Goal: Task Accomplishment & Management: Complete application form

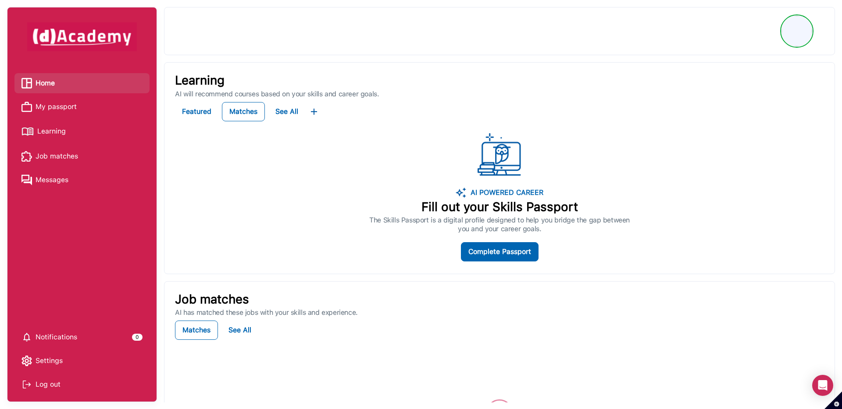
click at [61, 106] on span "My passport" at bounding box center [56, 106] width 41 height 13
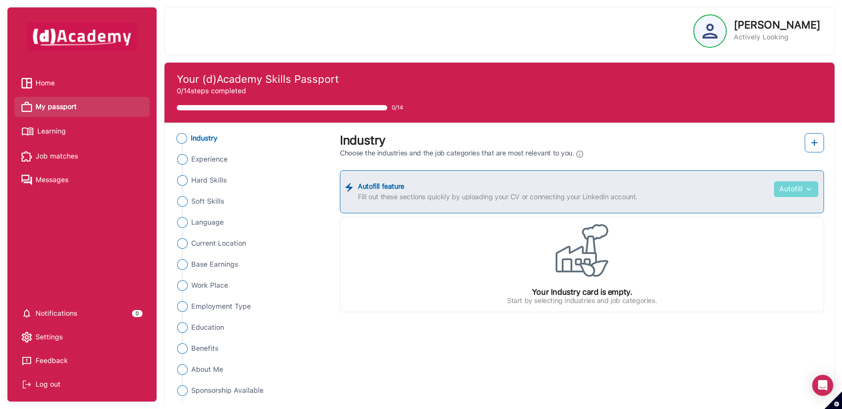
click at [806, 192] on img "button" at bounding box center [807, 189] width 11 height 9
click at [798, 207] on link "Upload from CV" at bounding box center [782, 211] width 69 height 18
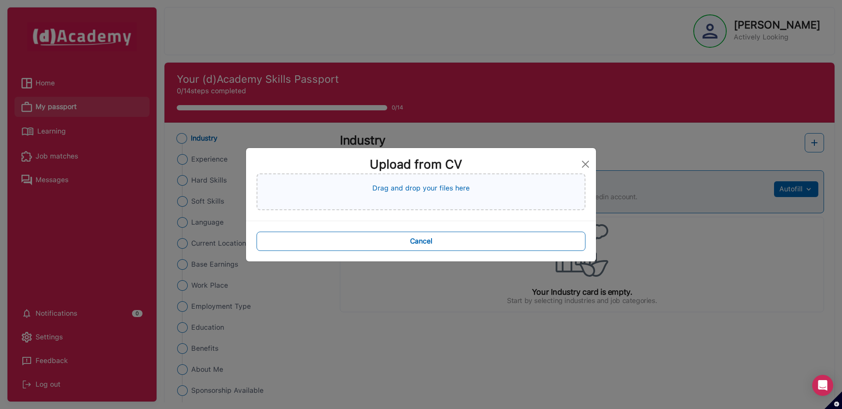
click at [533, 190] on div "Drag and drop your files here" at bounding box center [420, 192] width 329 height 37
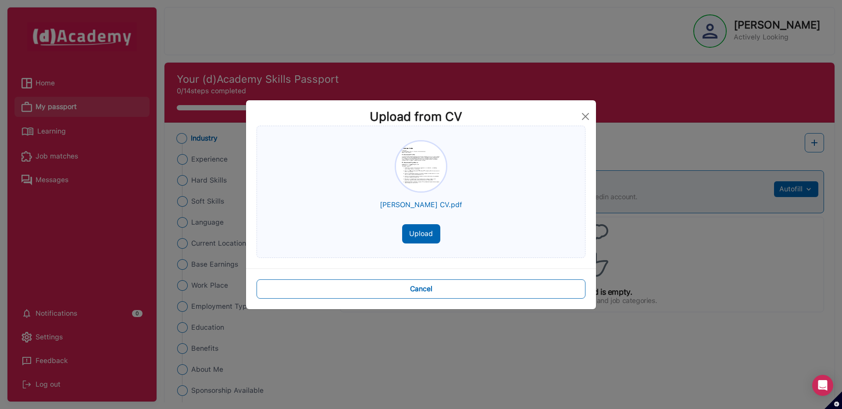
click at [426, 232] on button "Upload" at bounding box center [421, 233] width 38 height 19
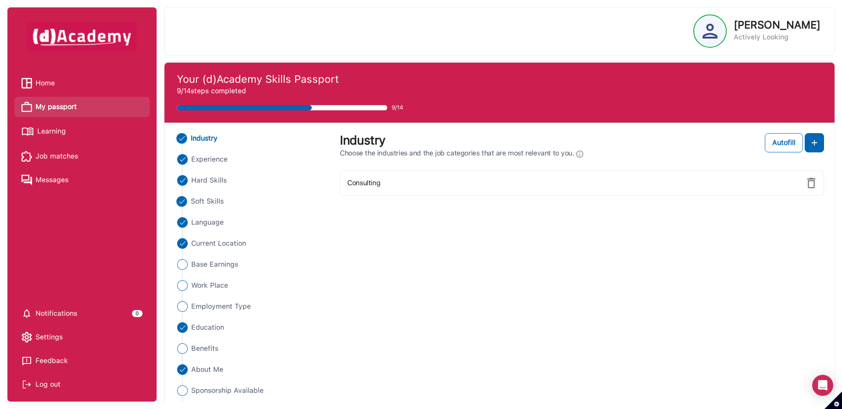
click at [216, 203] on span "Soft Skills" at bounding box center [207, 201] width 33 height 11
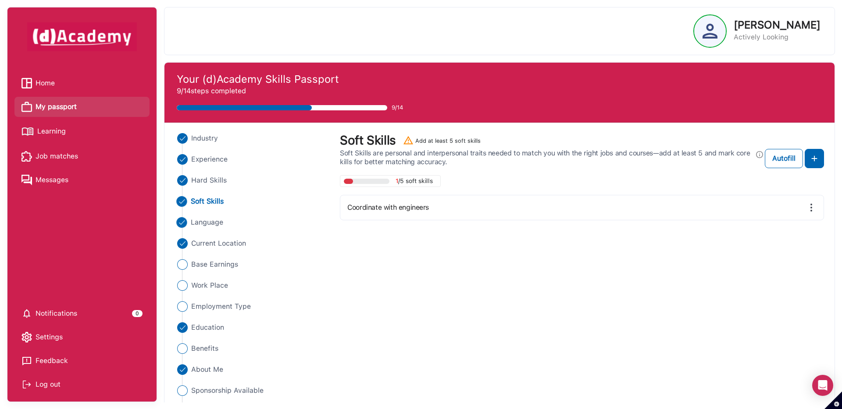
click at [214, 220] on span "Language" at bounding box center [207, 222] width 33 height 11
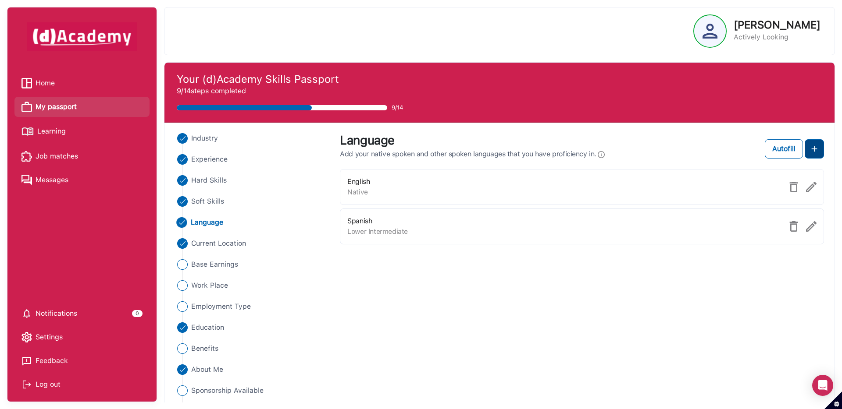
click at [821, 152] on button at bounding box center [813, 148] width 19 height 19
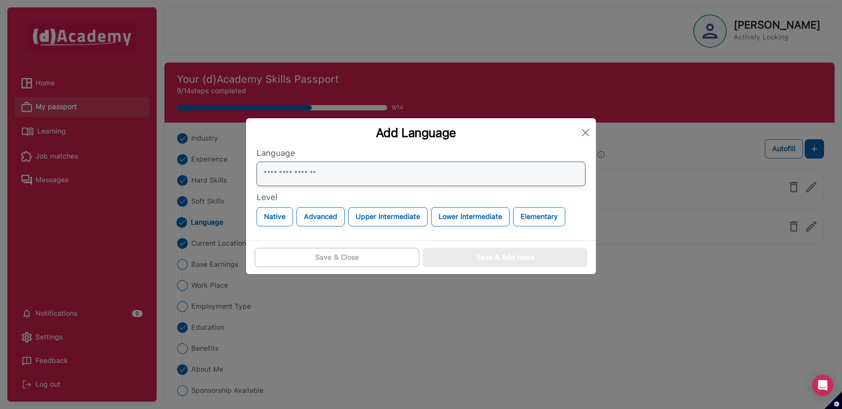
click at [494, 184] on input "text" at bounding box center [420, 174] width 329 height 25
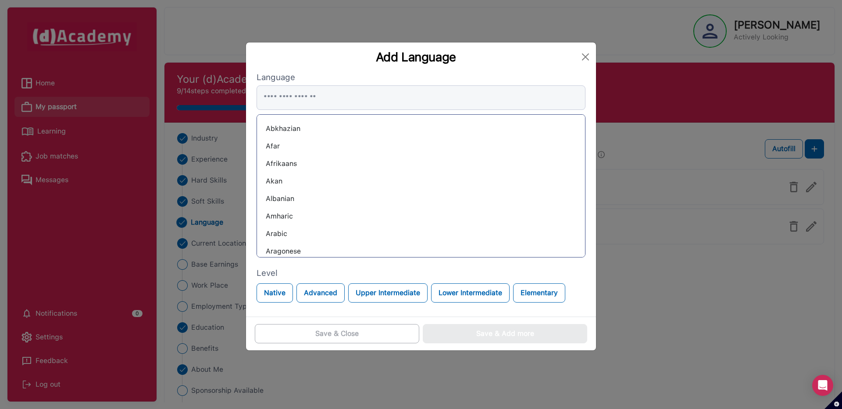
click at [291, 164] on div "Afrikaans" at bounding box center [421, 164] width 314 height 14
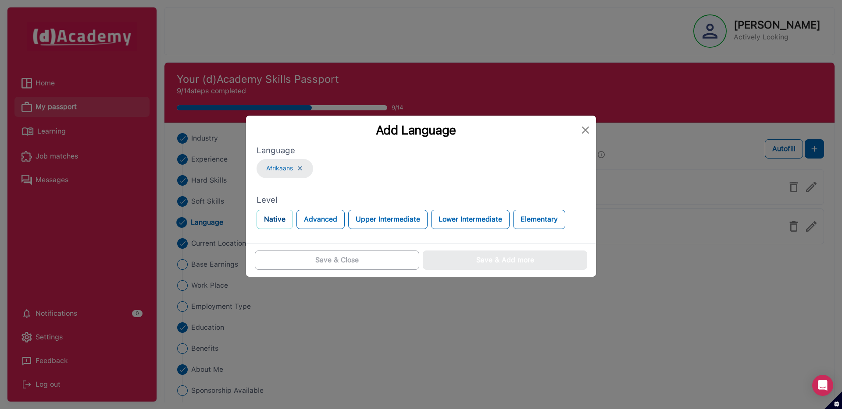
click at [274, 223] on button "Native" at bounding box center [274, 219] width 36 height 19
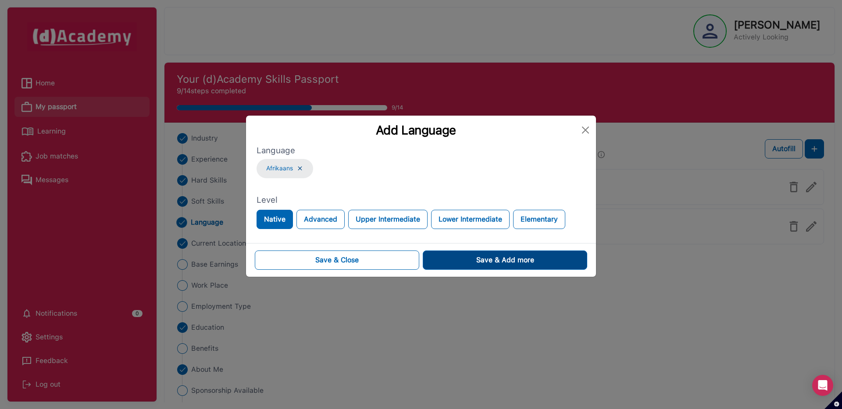
click at [454, 262] on button "Save & Add more" at bounding box center [505, 260] width 164 height 19
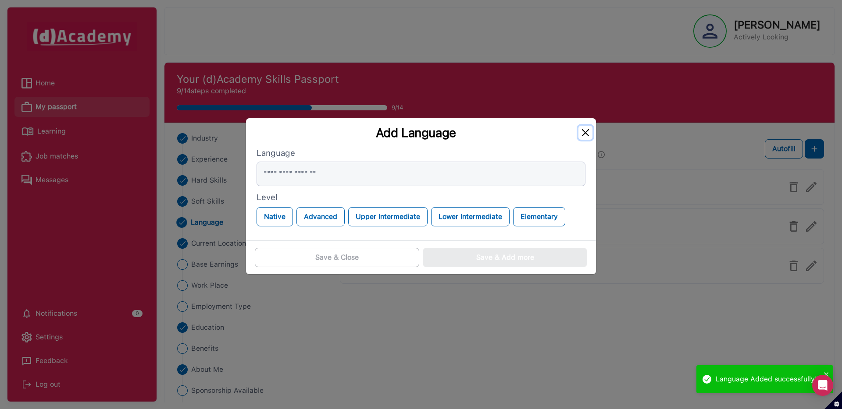
click at [581, 133] on button "Close" at bounding box center [585, 133] width 14 height 14
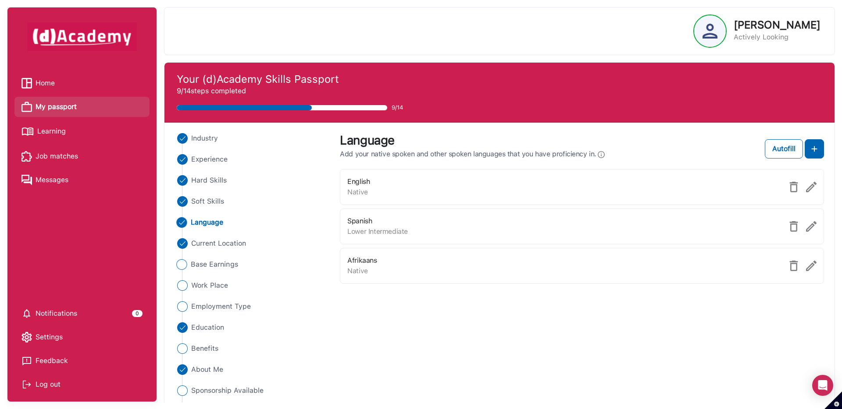
click at [218, 260] on span "Base Earnings" at bounding box center [214, 264] width 47 height 11
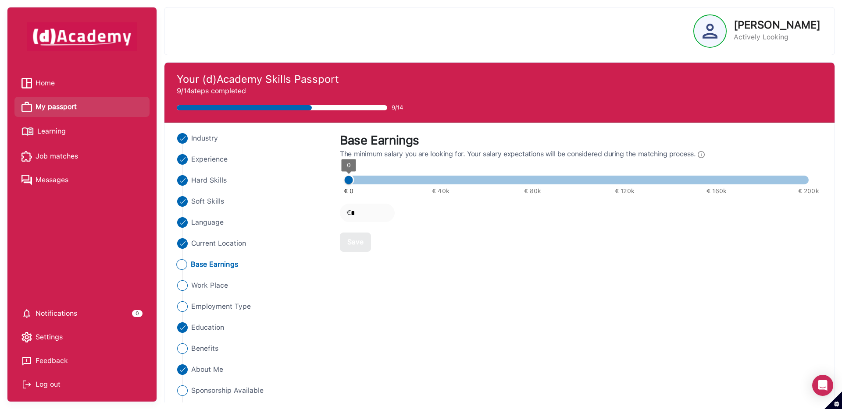
type input "*****"
click at [477, 180] on span at bounding box center [578, 180] width 460 height 9
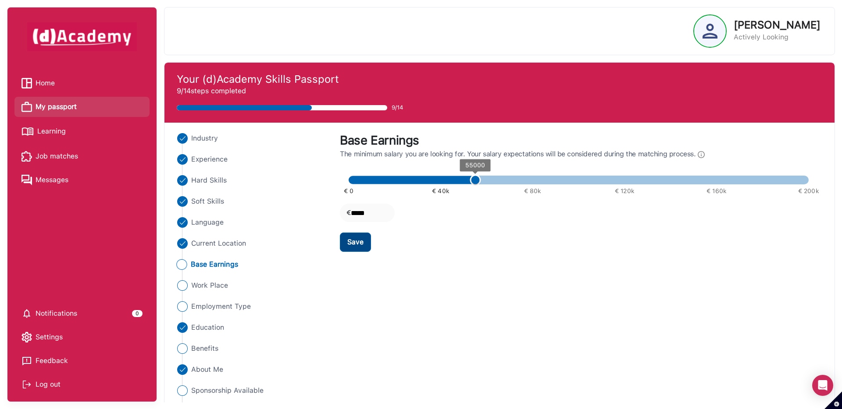
click at [361, 240] on div "Save" at bounding box center [355, 242] width 16 height 11
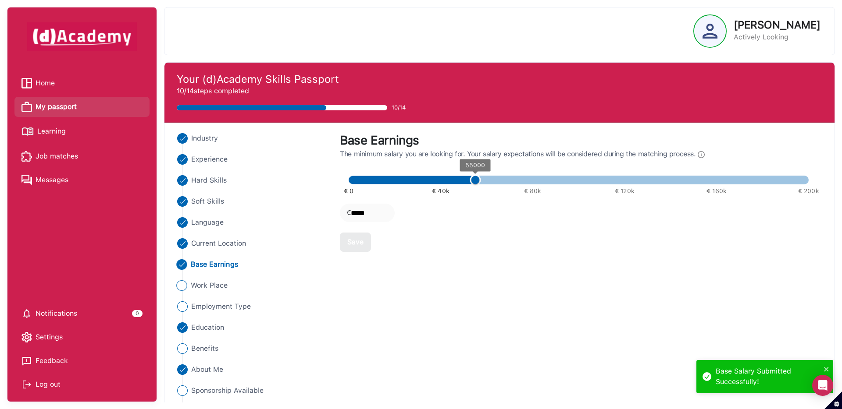
click at [211, 285] on span "Work Place" at bounding box center [209, 286] width 37 height 11
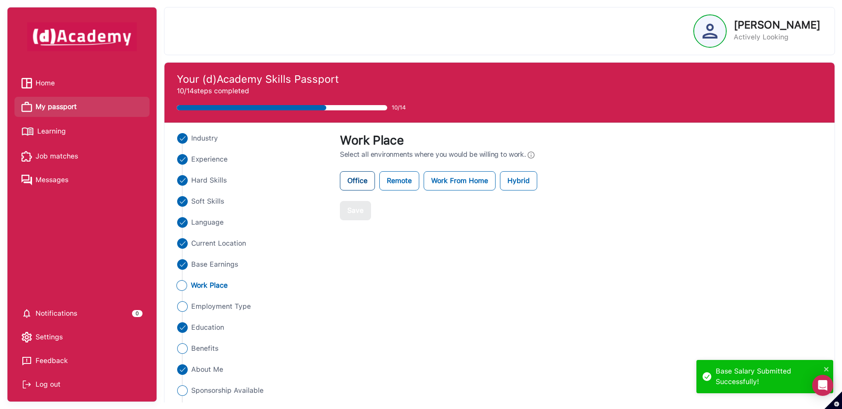
click at [358, 182] on label "Office" at bounding box center [357, 180] width 35 height 19
click at [405, 185] on label "Remote" at bounding box center [399, 180] width 40 height 19
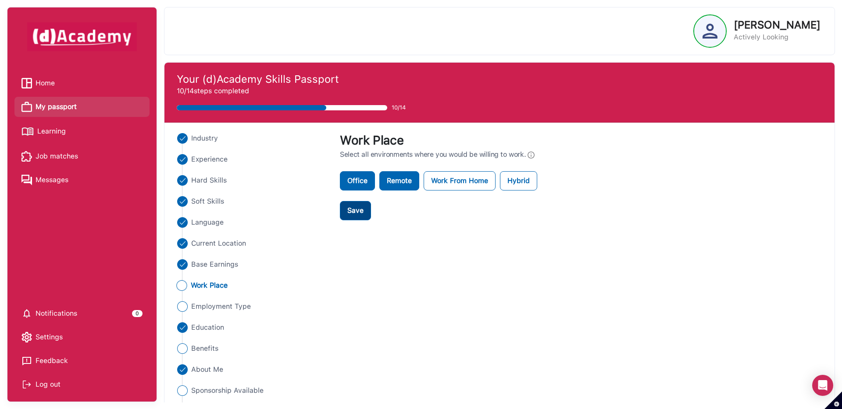
click at [364, 207] on button "Save" at bounding box center [355, 210] width 31 height 19
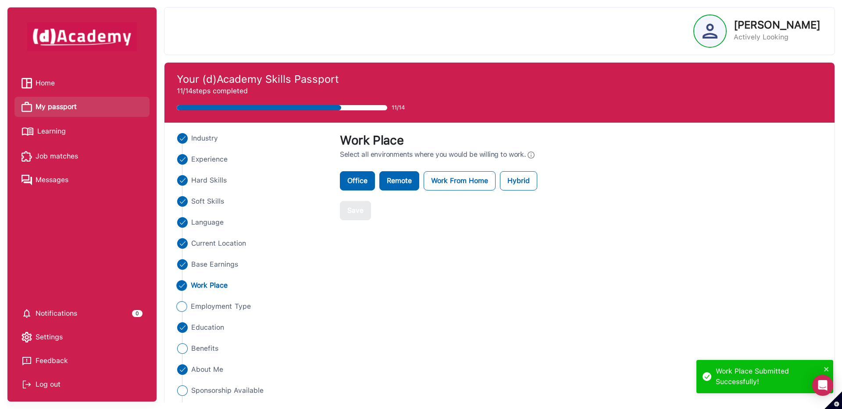
click at [238, 306] on span "Employment Type" at bounding box center [221, 307] width 60 height 11
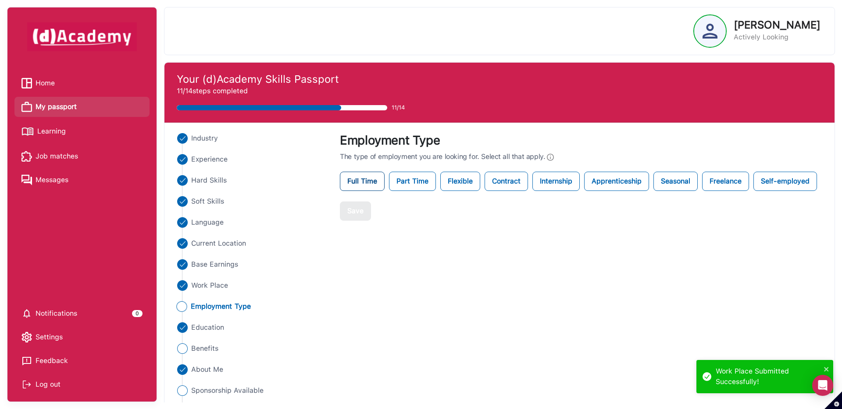
click at [374, 182] on label "Full Time" at bounding box center [362, 181] width 45 height 19
click at [397, 184] on label "Part Time" at bounding box center [412, 181] width 47 height 19
click at [358, 208] on div "Save" at bounding box center [355, 211] width 16 height 11
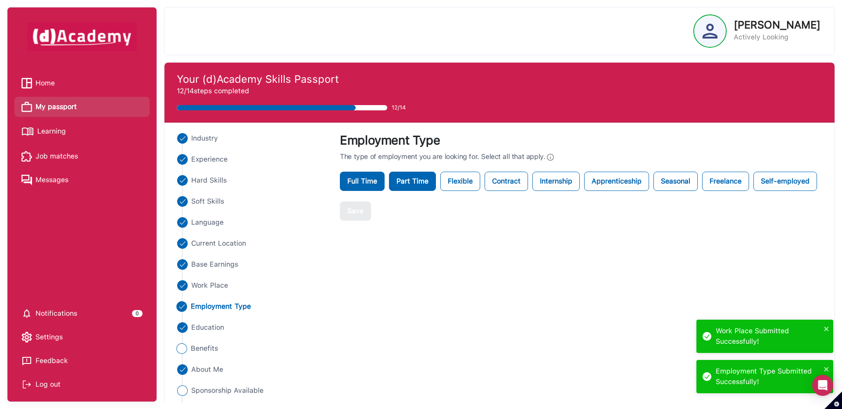
click at [213, 349] on span "Benefits" at bounding box center [205, 349] width 28 height 11
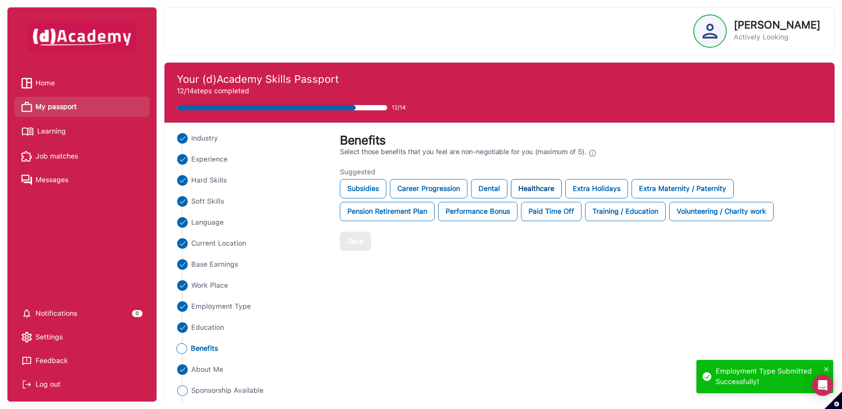
click at [515, 193] on div "Healthcare" at bounding box center [536, 188] width 51 height 19
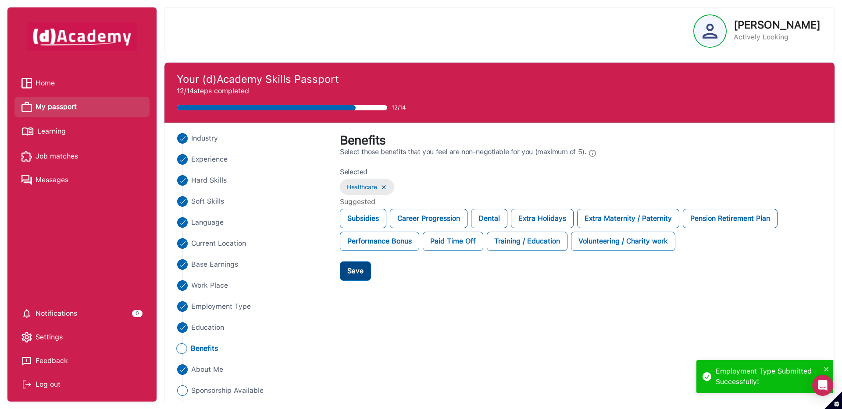
click at [350, 268] on div "Save" at bounding box center [355, 271] width 16 height 11
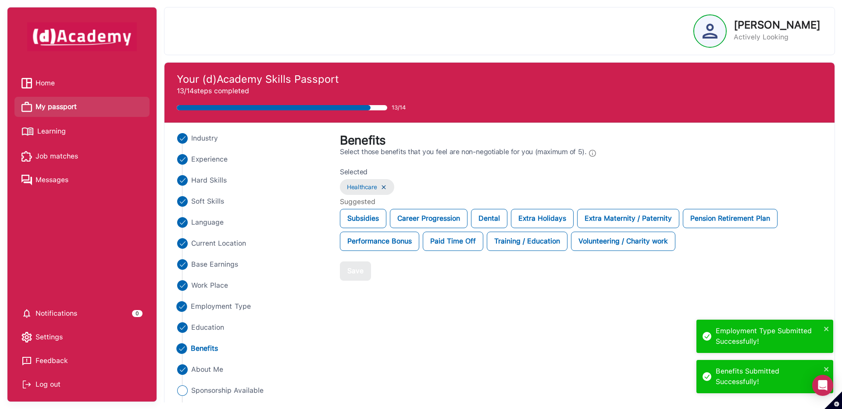
scroll to position [25, 0]
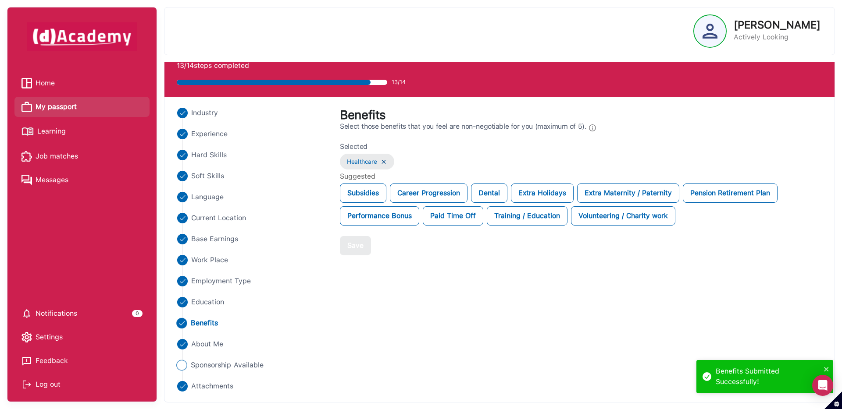
click at [227, 370] on span "Sponsorship Available" at bounding box center [227, 365] width 73 height 11
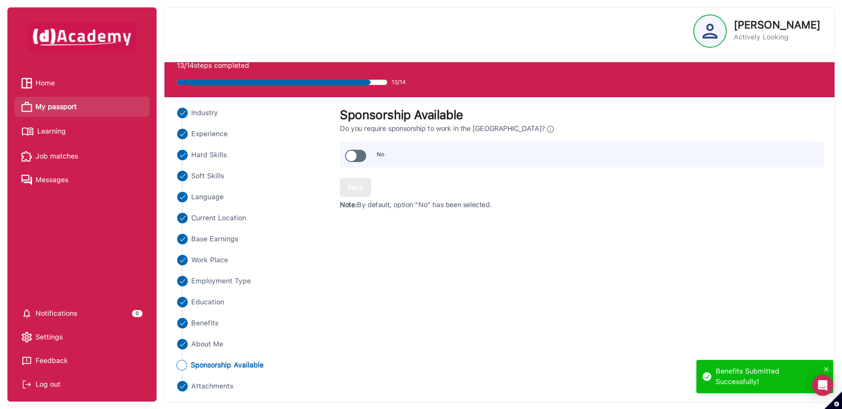
click at [355, 155] on span at bounding box center [355, 156] width 21 height 12
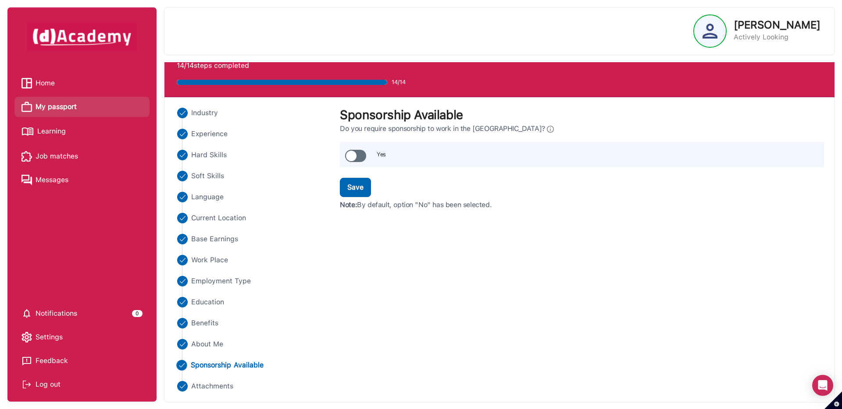
click at [360, 156] on span at bounding box center [355, 156] width 21 height 12
click at [359, 190] on div "Save" at bounding box center [355, 187] width 16 height 11
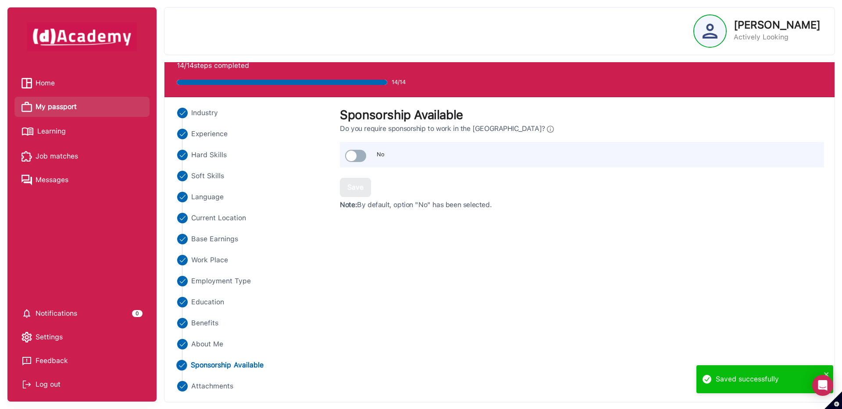
click at [725, 33] on div at bounding box center [710, 31] width 32 height 32
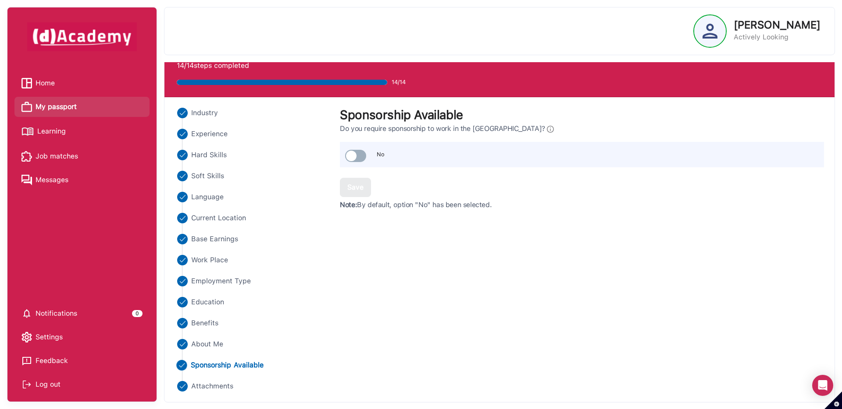
click at [46, 339] on span "Settings" at bounding box center [49, 337] width 27 height 13
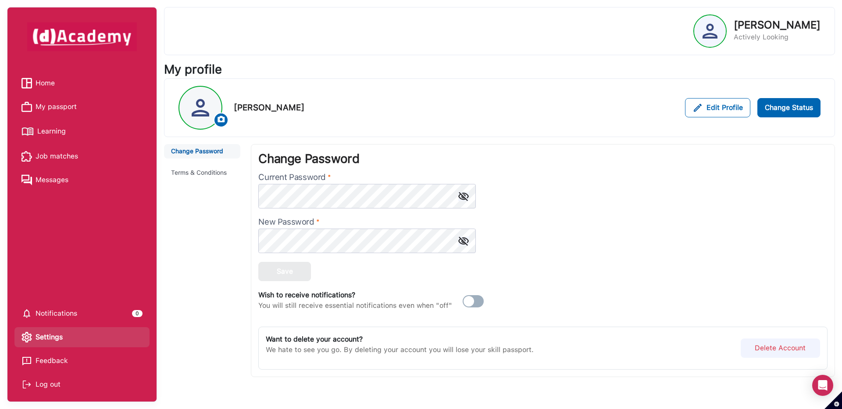
click at [218, 122] on img at bounding box center [221, 119] width 9 height 9
click at [49, 78] on span "Home" at bounding box center [45, 83] width 19 height 13
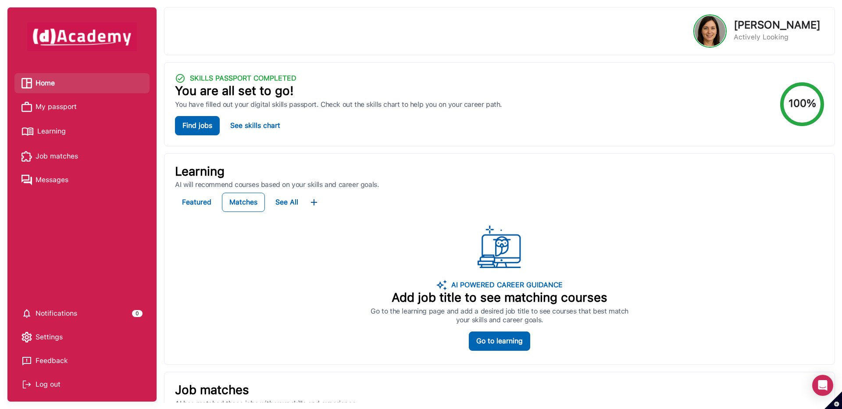
click at [57, 130] on span "Learning" at bounding box center [51, 131] width 28 height 13
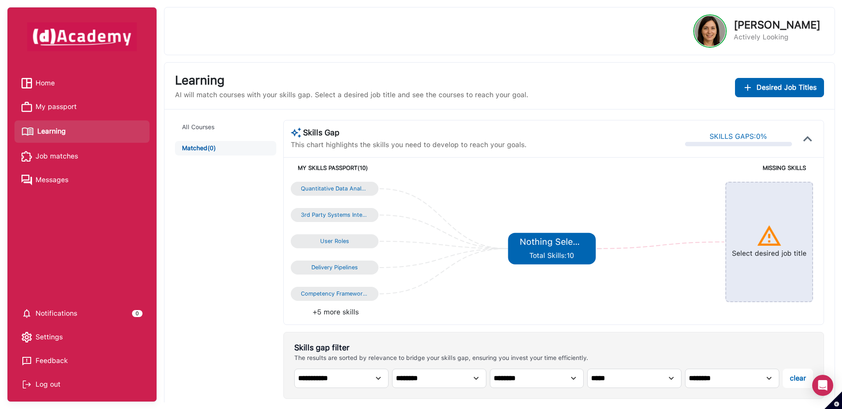
click at [74, 106] on span "My passport" at bounding box center [56, 106] width 41 height 13
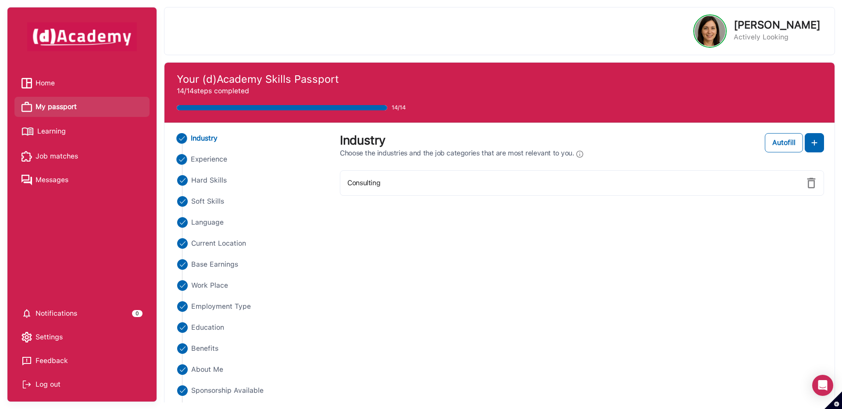
click at [213, 160] on span "Experience" at bounding box center [209, 159] width 37 height 11
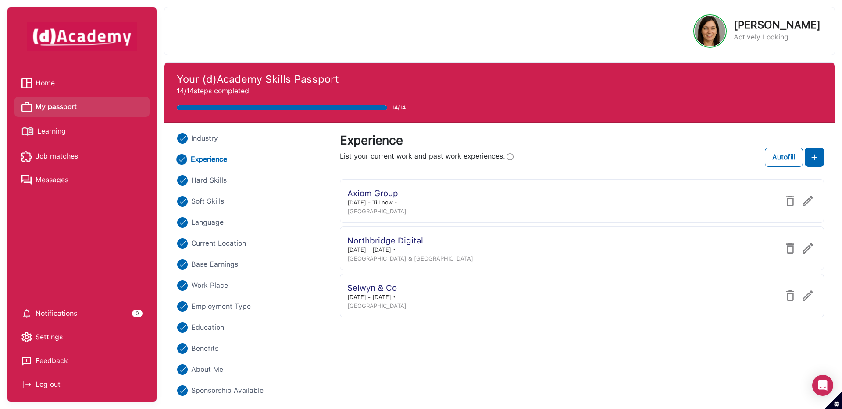
click at [484, 198] on div "Axiom Group [DATE] - Till now ・ [GEOGRAPHIC_DATA]" at bounding box center [582, 201] width 484 height 44
click at [805, 200] on img at bounding box center [807, 201] width 11 height 11
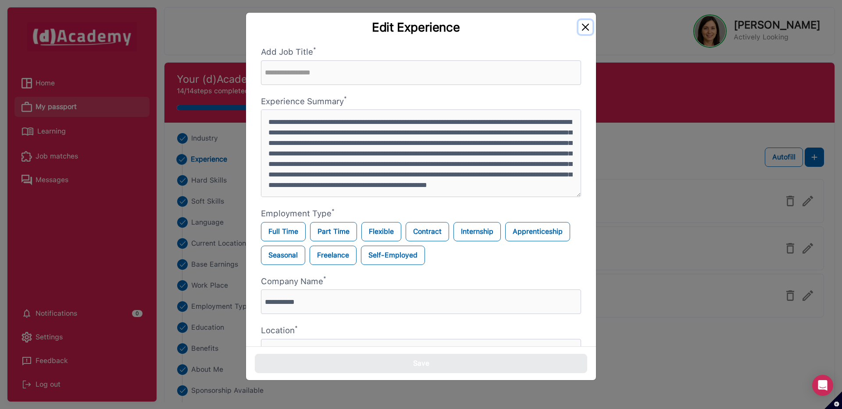
click at [585, 28] on button "Close" at bounding box center [585, 27] width 14 height 14
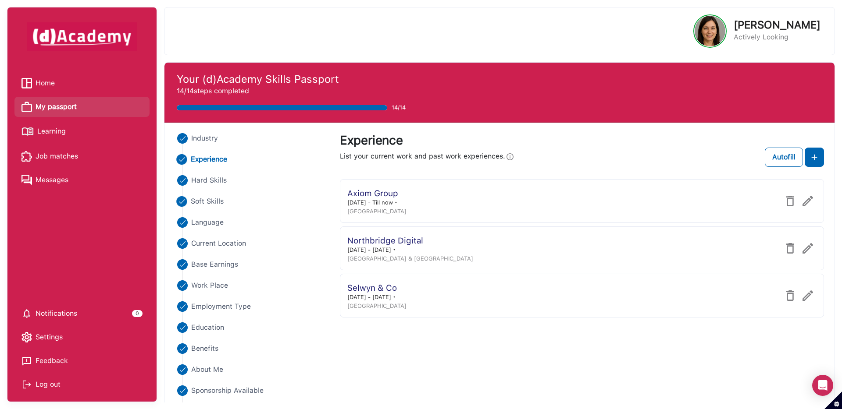
click at [217, 202] on span "Soft Skills" at bounding box center [207, 201] width 33 height 11
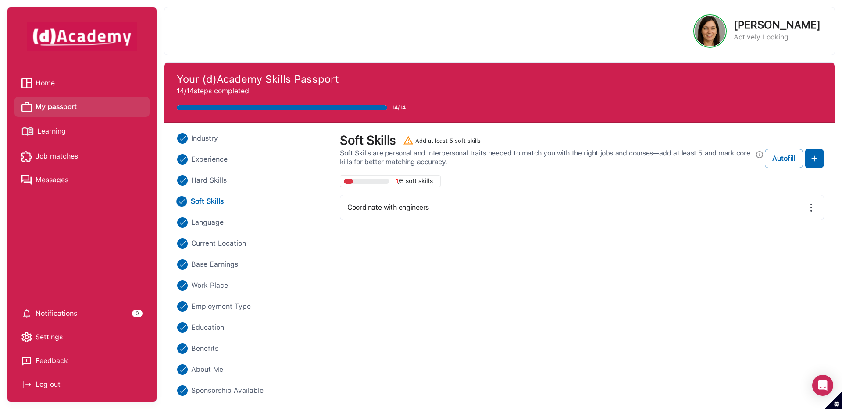
click at [218, 174] on ul "Industry Experience Hard Skills Soft Skills Language Current Location Base Earn…" at bounding box center [252, 275] width 154 height 284
click at [217, 177] on span "Hard Skills" at bounding box center [209, 180] width 36 height 11
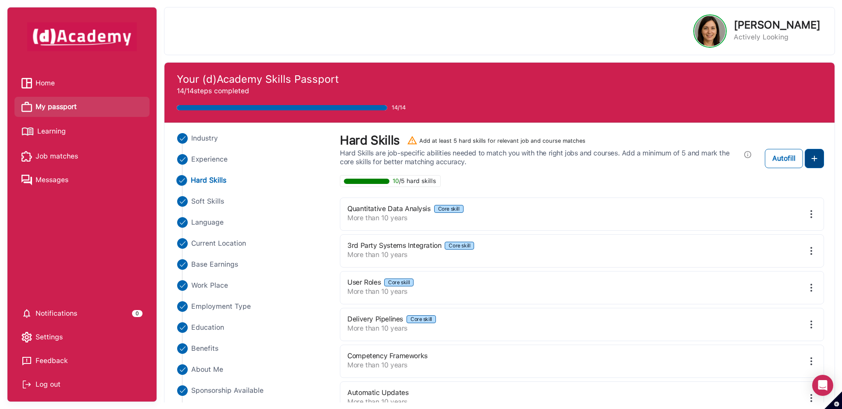
click at [814, 160] on img at bounding box center [814, 158] width 11 height 11
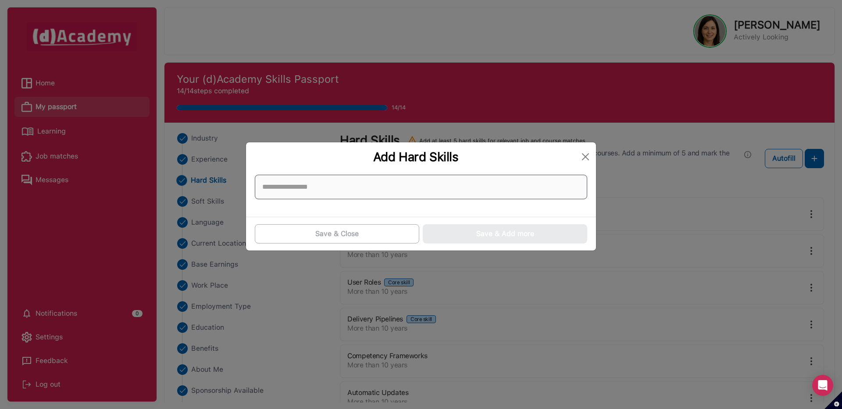
click at [561, 188] on input at bounding box center [421, 187] width 332 height 25
paste input "**********"
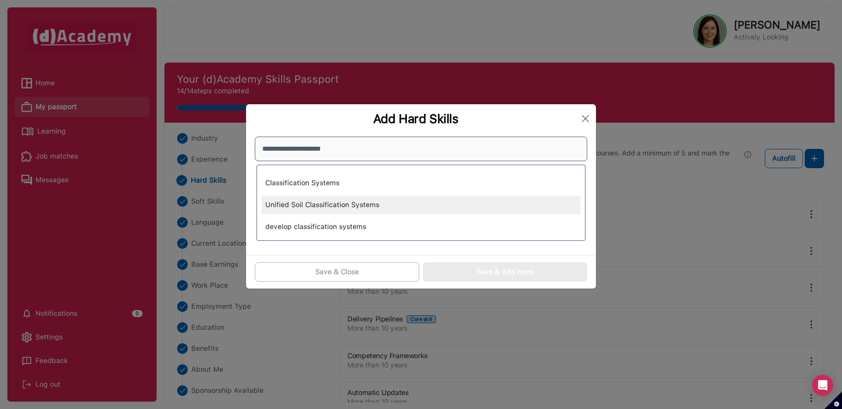
type input "**********"
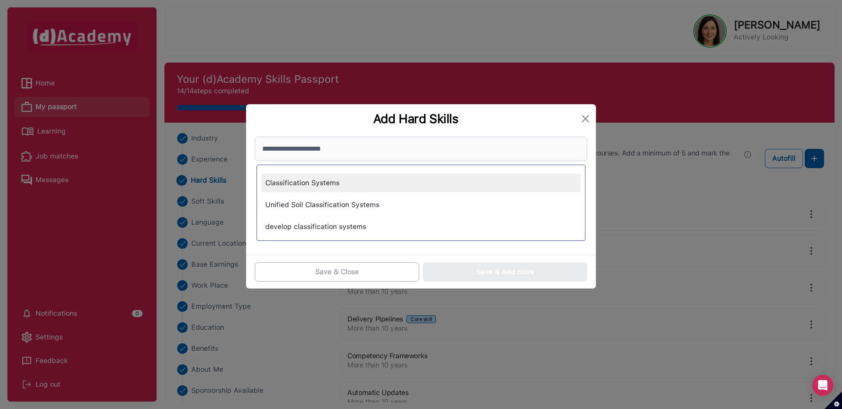
click at [389, 185] on div "Classification Systems" at bounding box center [420, 183] width 319 height 18
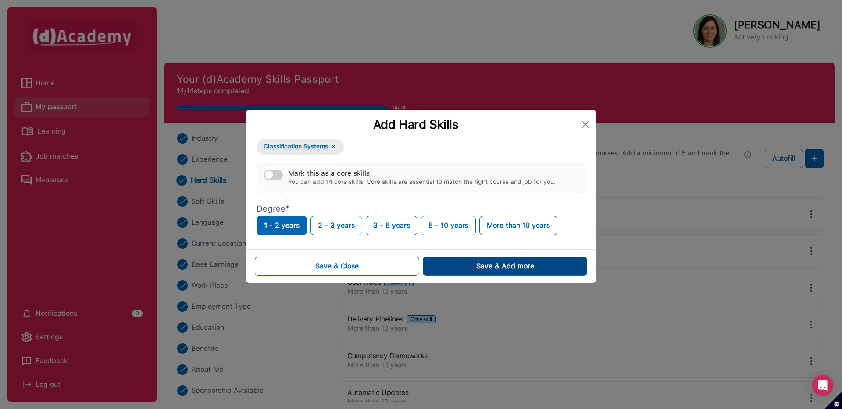
click at [451, 268] on button "Save & Add more" at bounding box center [505, 266] width 164 height 19
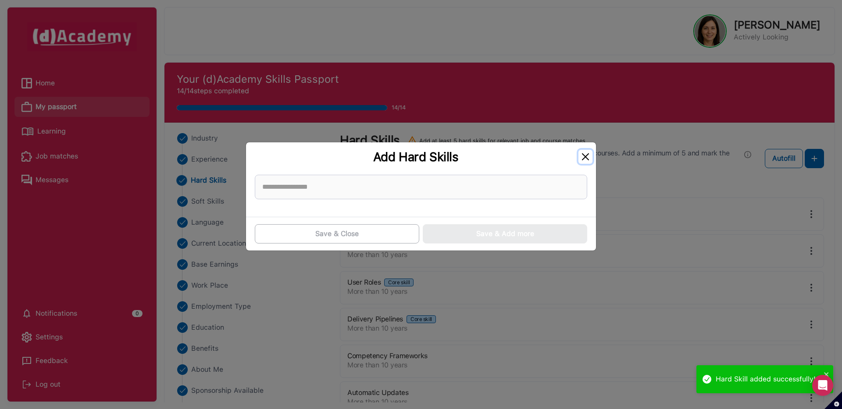
click at [585, 156] on button "Close" at bounding box center [585, 157] width 14 height 14
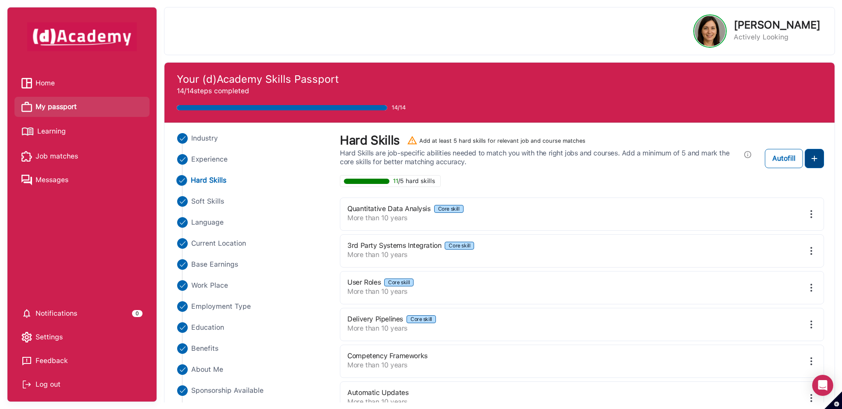
click at [815, 160] on img at bounding box center [814, 158] width 11 height 11
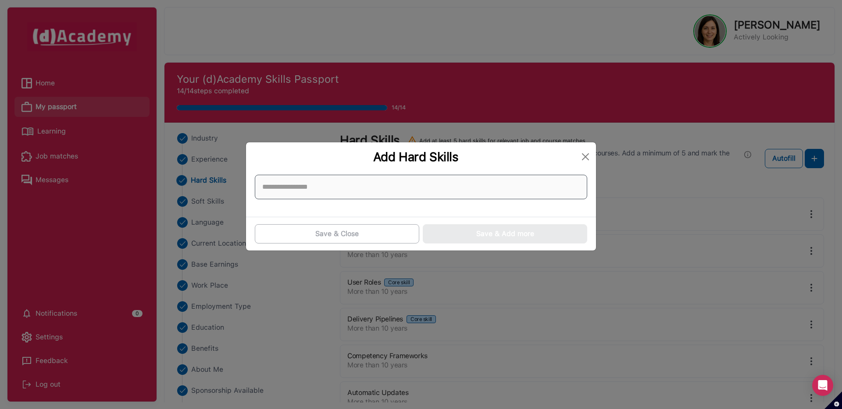
click at [486, 190] on input at bounding box center [421, 187] width 332 height 25
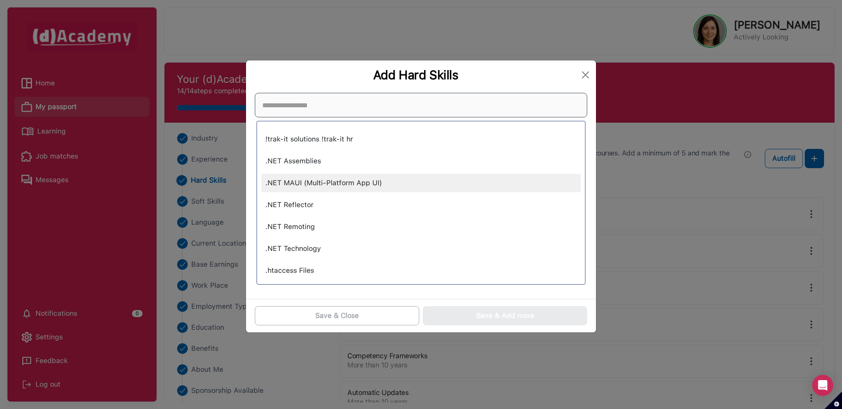
paste input "**********"
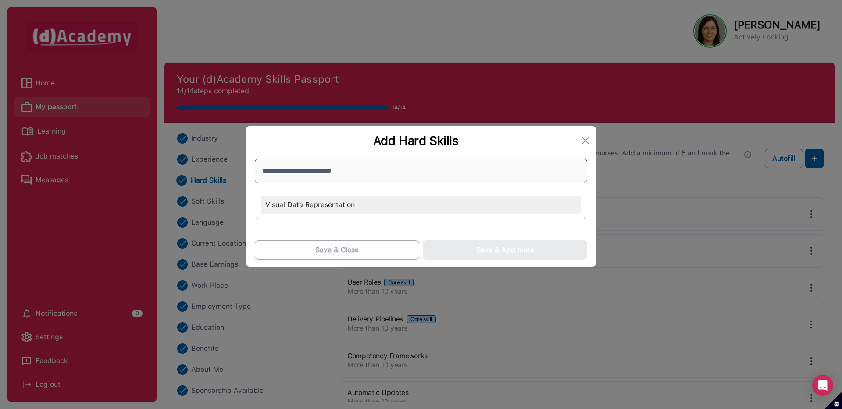
type input "**********"
click at [452, 204] on div "Visual Data Representation" at bounding box center [420, 205] width 319 height 18
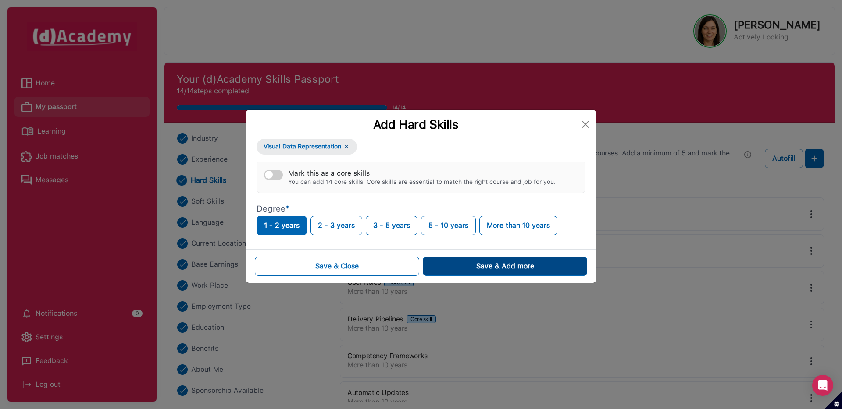
click at [446, 264] on button "Save & Add more" at bounding box center [505, 266] width 164 height 19
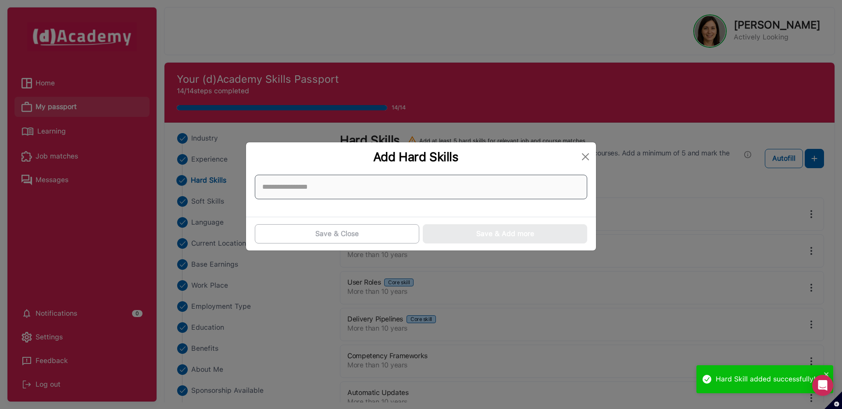
click at [410, 183] on input at bounding box center [421, 187] width 332 height 25
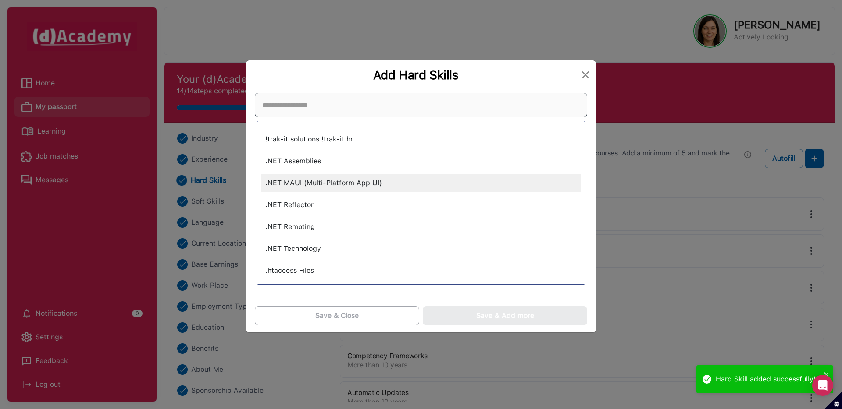
paste input "**********"
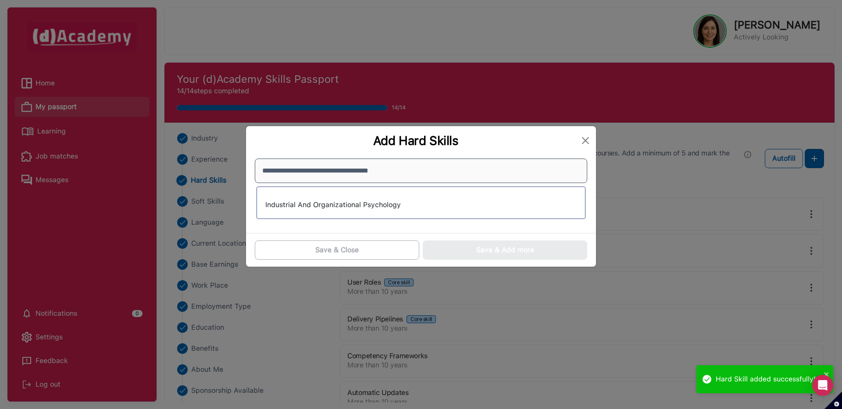
type input "**********"
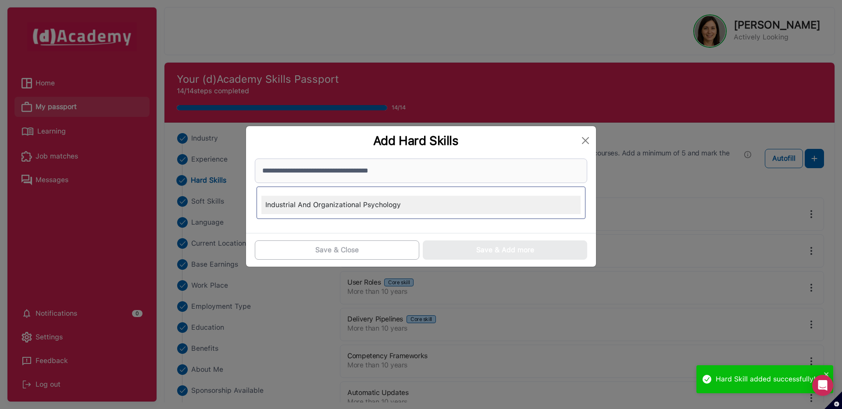
click at [424, 212] on div "Industrial And Organizational Psychology" at bounding box center [420, 205] width 319 height 18
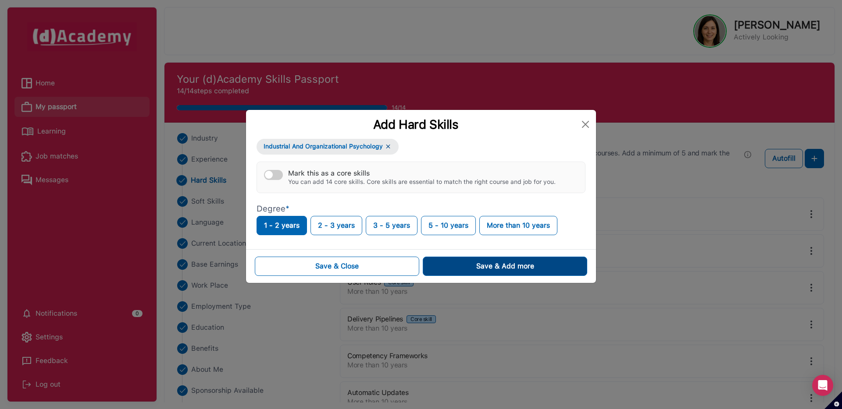
click at [484, 264] on div "Save & Add more" at bounding box center [505, 266] width 58 height 11
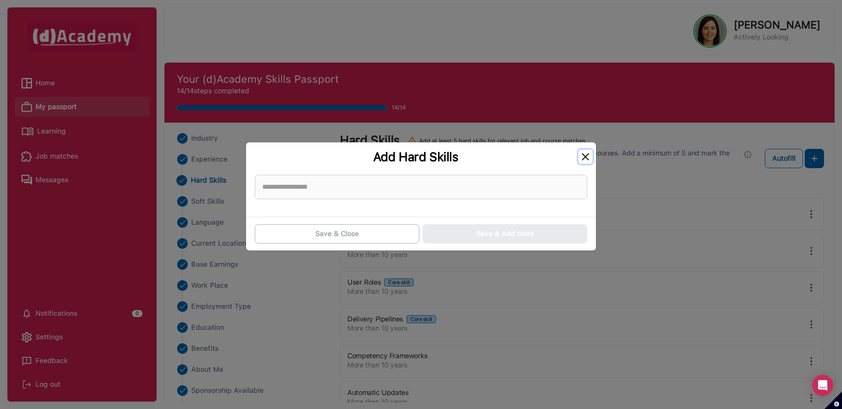
click at [583, 159] on button "Close" at bounding box center [585, 157] width 14 height 14
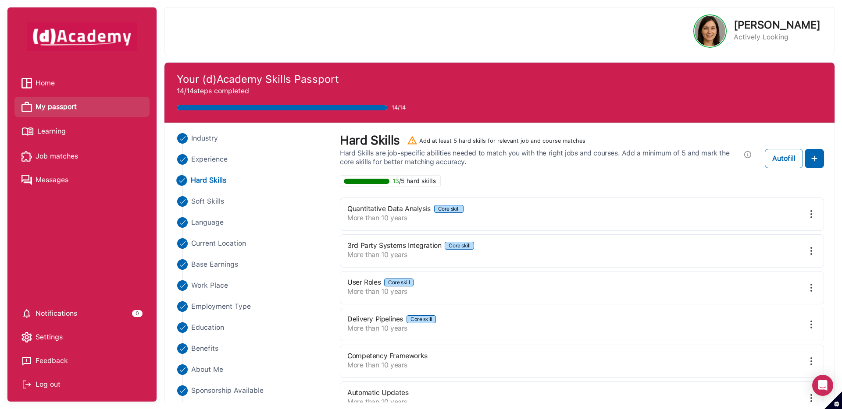
click at [120, 74] on li "Home" at bounding box center [81, 83] width 135 height 20
click at [73, 157] on span "Job matches" at bounding box center [57, 156] width 43 height 13
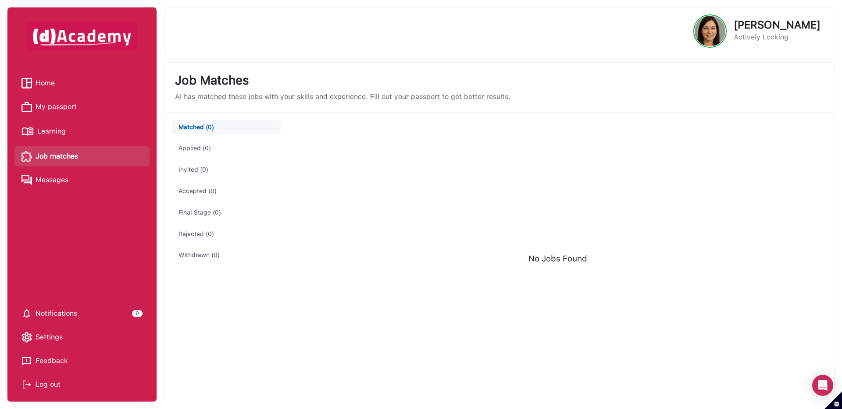
click at [198, 128] on button "Matched (0)" at bounding box center [225, 127] width 109 height 14
click at [47, 84] on span "Home" at bounding box center [45, 83] width 19 height 13
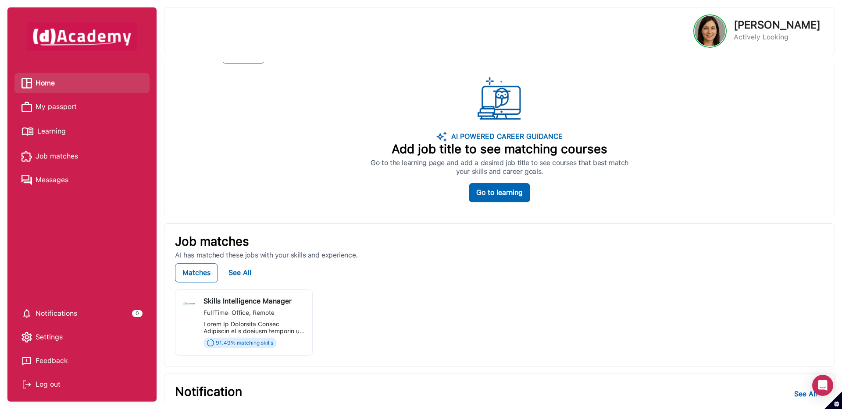
scroll to position [158, 0]
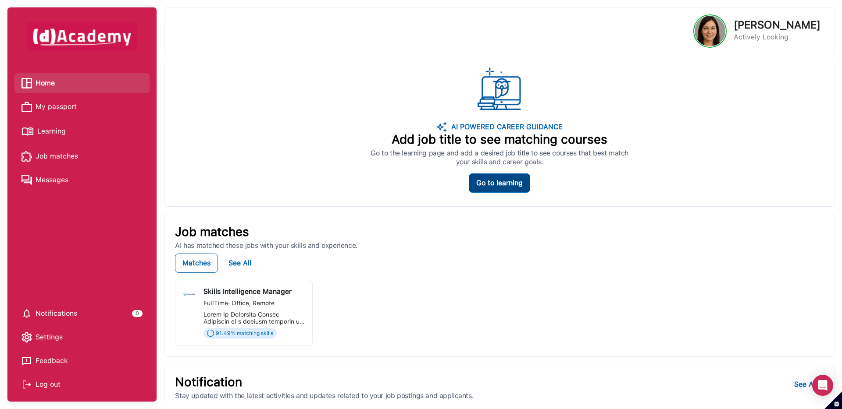
click at [511, 190] on button "Go to learning" at bounding box center [499, 183] width 61 height 19
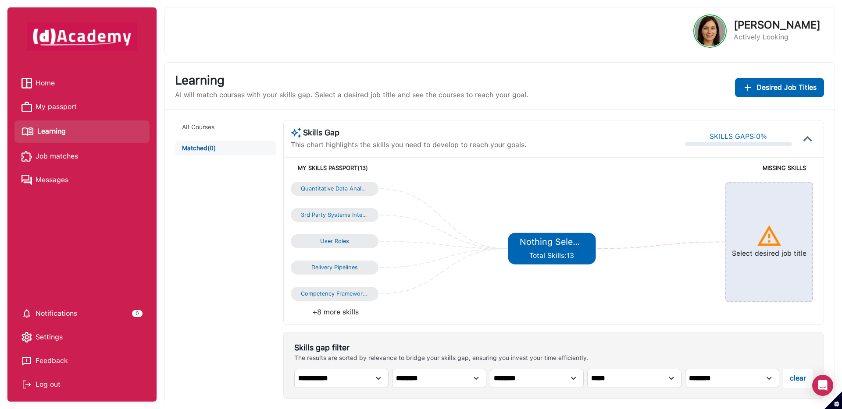
click at [772, 224] on img at bounding box center [769, 236] width 26 height 26
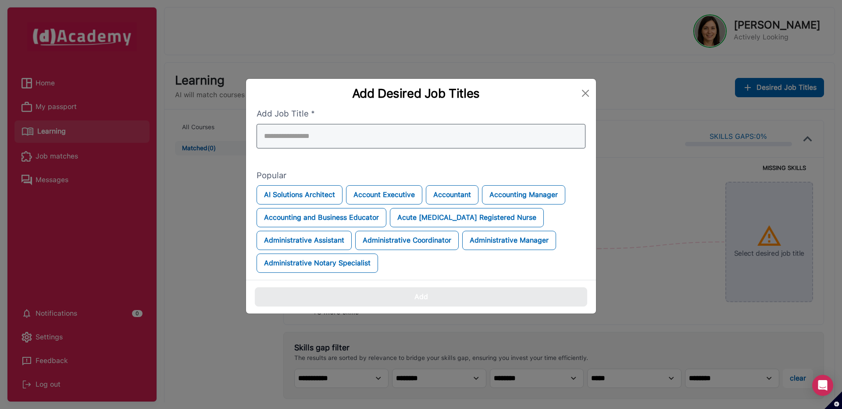
click at [481, 139] on div at bounding box center [420, 136] width 329 height 25
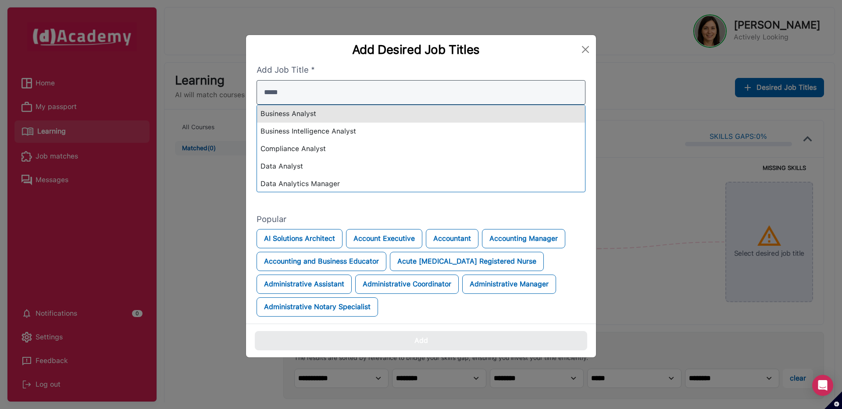
type input "*****"
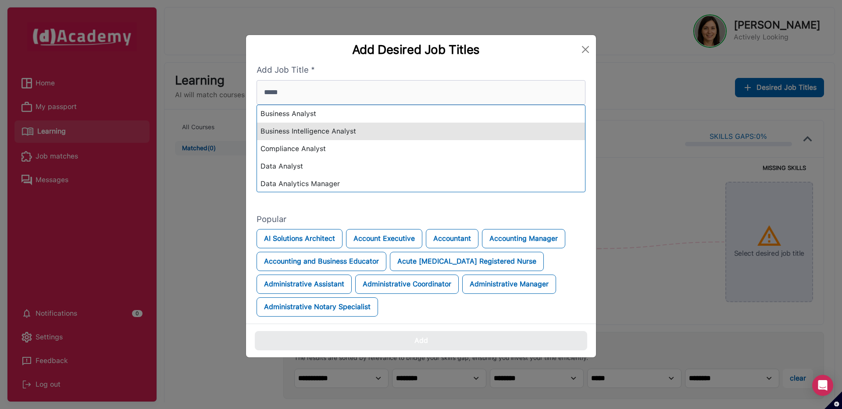
click at [444, 126] on div "Business Intelligence Analyst" at bounding box center [421, 132] width 328 height 18
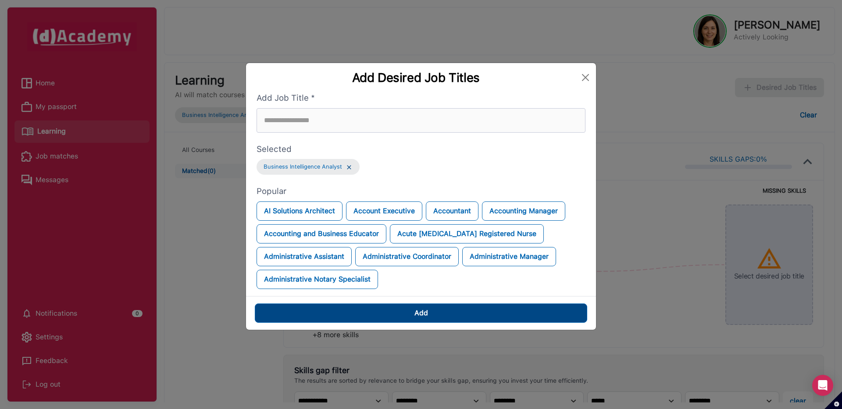
click at [440, 306] on button "Add" at bounding box center [421, 313] width 332 height 19
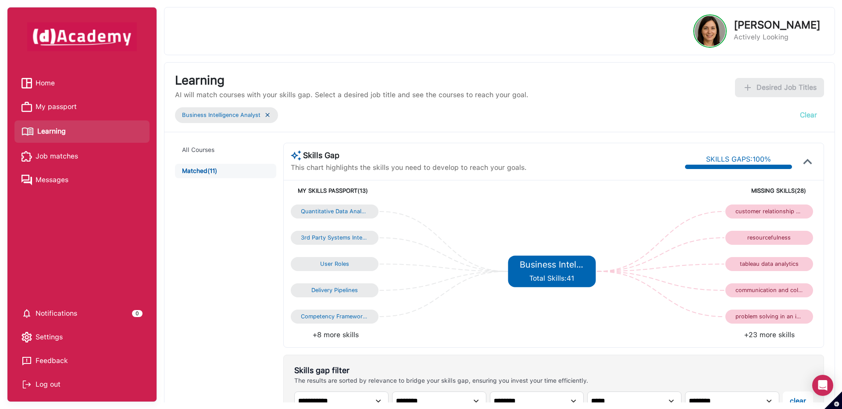
click at [812, 114] on button "Clear" at bounding box center [808, 115] width 31 height 19
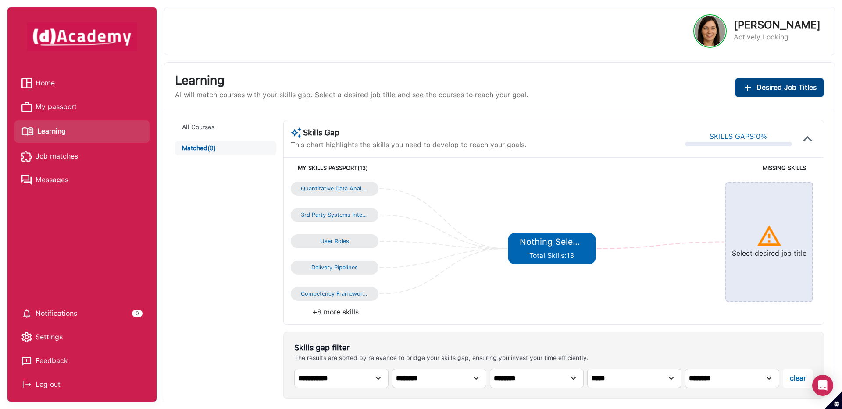
click at [796, 90] on span "Desired Job Titles" at bounding box center [786, 87] width 60 height 11
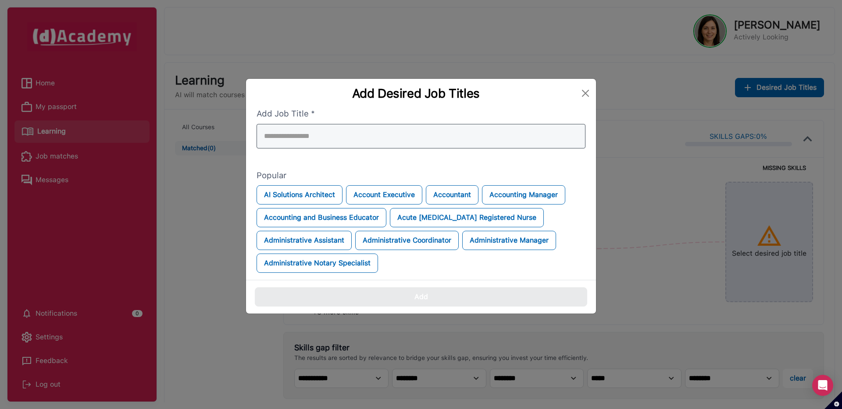
click at [524, 140] on div at bounding box center [420, 136] width 329 height 25
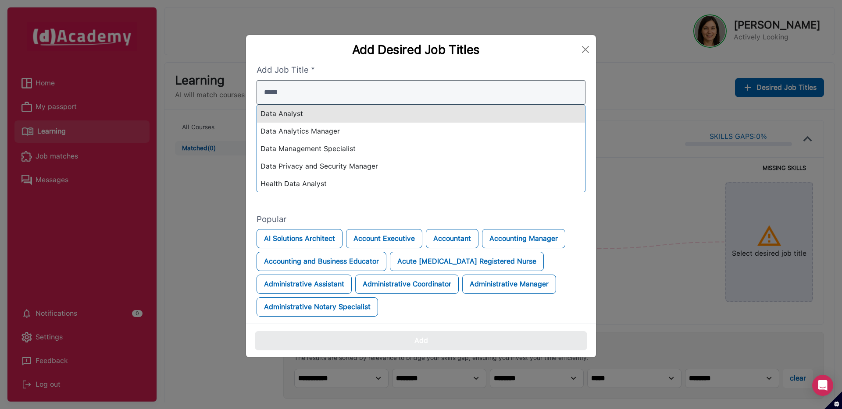
type input "****"
click at [458, 111] on div "Data Analyst" at bounding box center [421, 114] width 328 height 18
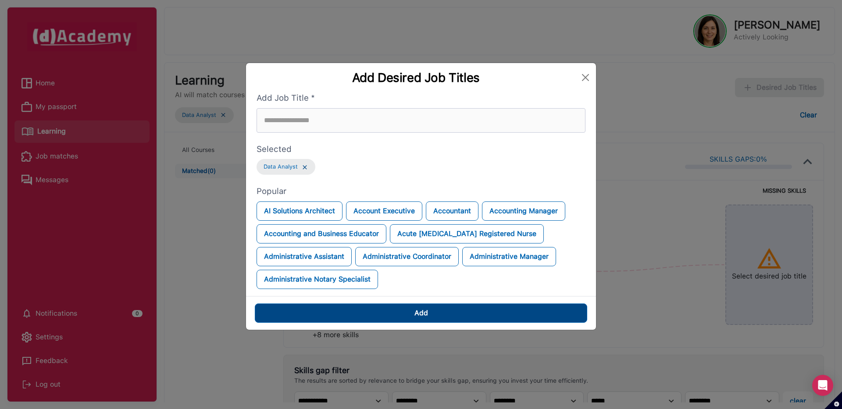
click at [427, 318] on div "Add" at bounding box center [421, 313] width 14 height 11
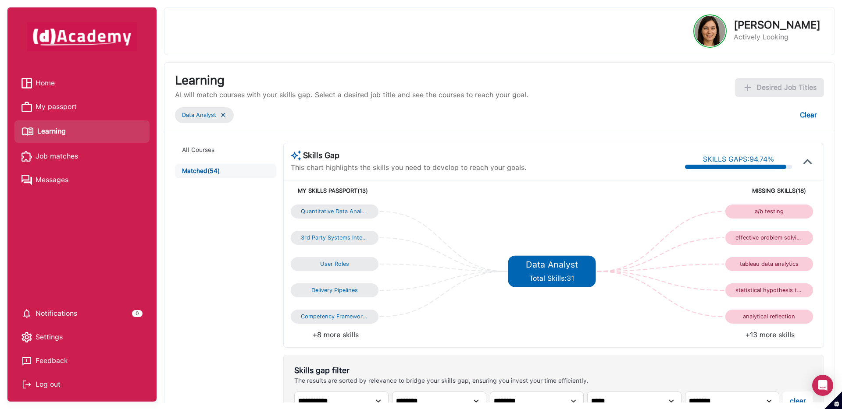
click at [61, 80] on link "Home" at bounding box center [81, 83] width 121 height 13
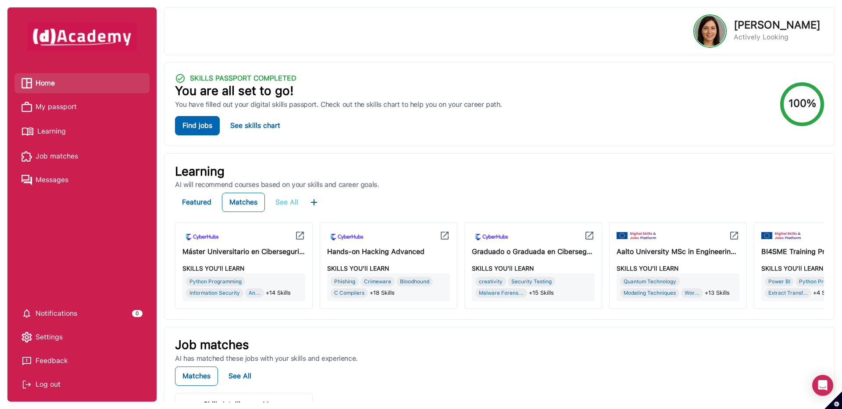
click at [295, 205] on div "See All" at bounding box center [286, 202] width 23 height 11
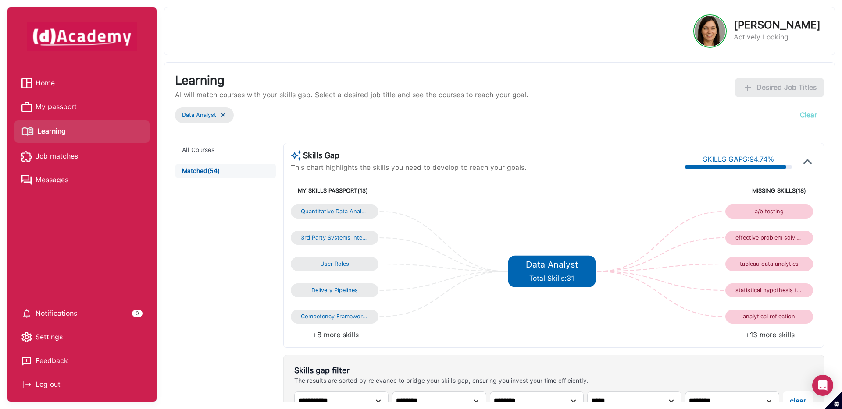
click at [806, 114] on button "Clear" at bounding box center [808, 115] width 31 height 19
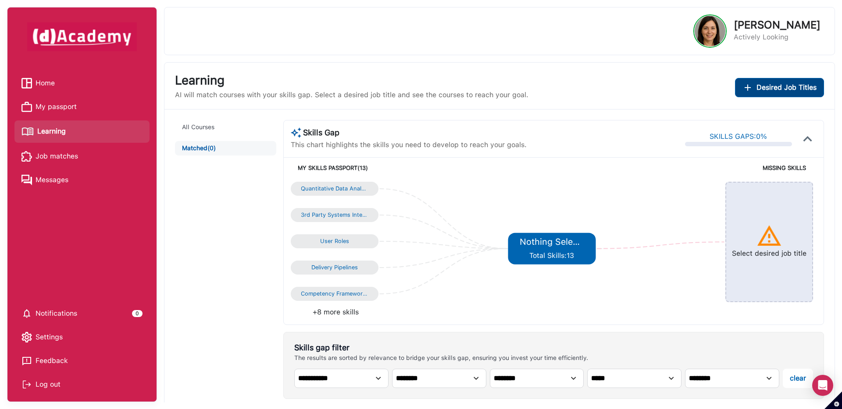
click at [789, 90] on span "Desired Job Titles" at bounding box center [786, 87] width 60 height 11
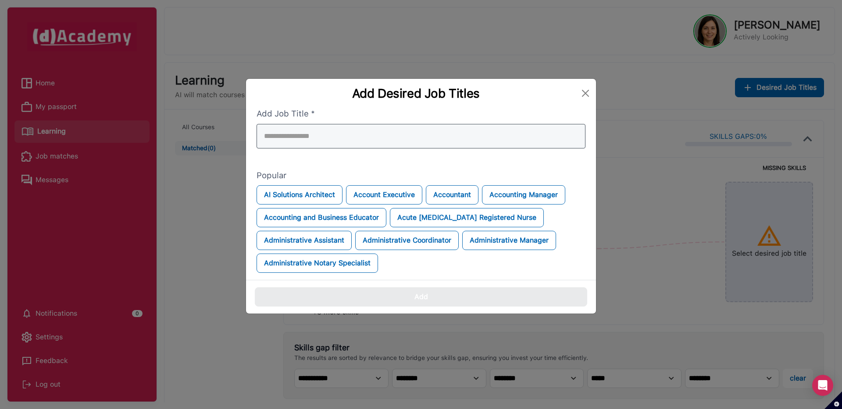
click at [489, 140] on div at bounding box center [420, 136] width 329 height 25
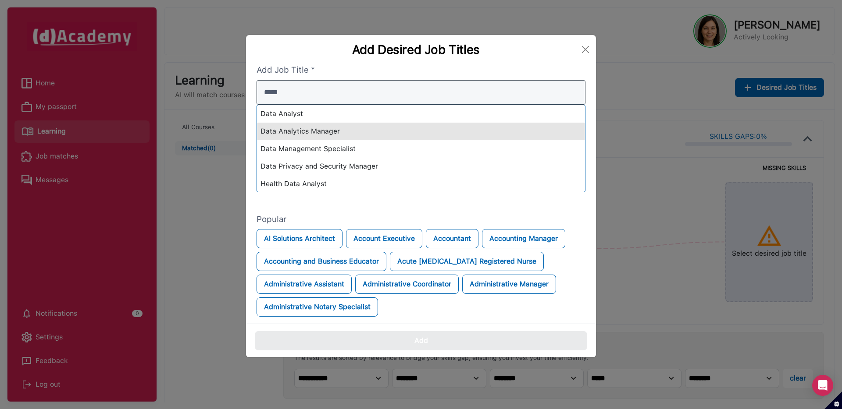
type input "****"
click at [440, 138] on div "Data Analytics Manager" at bounding box center [421, 132] width 328 height 18
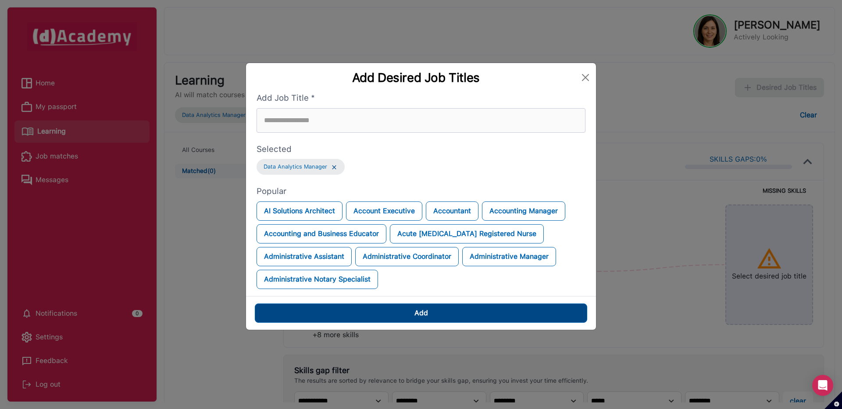
click at [441, 312] on button "Add" at bounding box center [421, 313] width 332 height 19
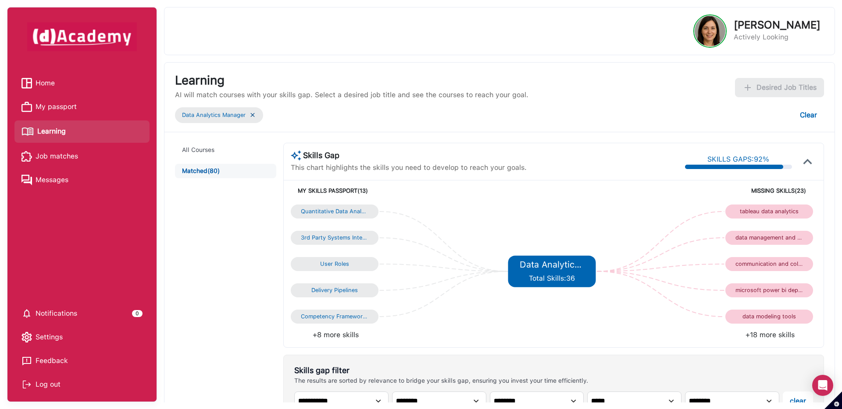
click at [49, 83] on span "Home" at bounding box center [45, 83] width 19 height 13
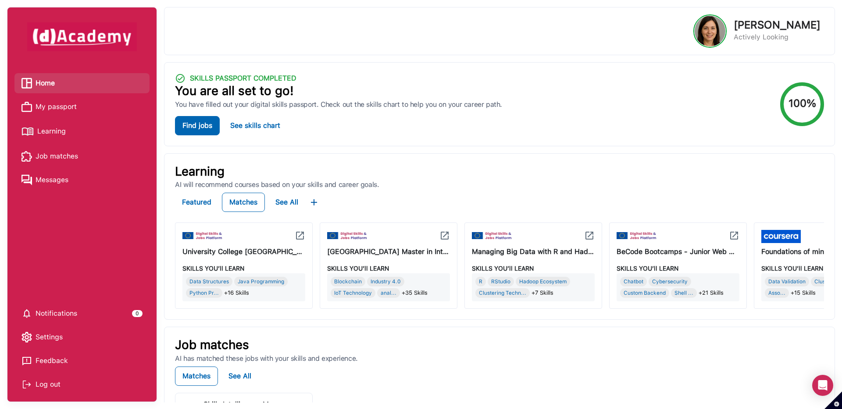
click at [54, 128] on span "Learning" at bounding box center [51, 131] width 28 height 13
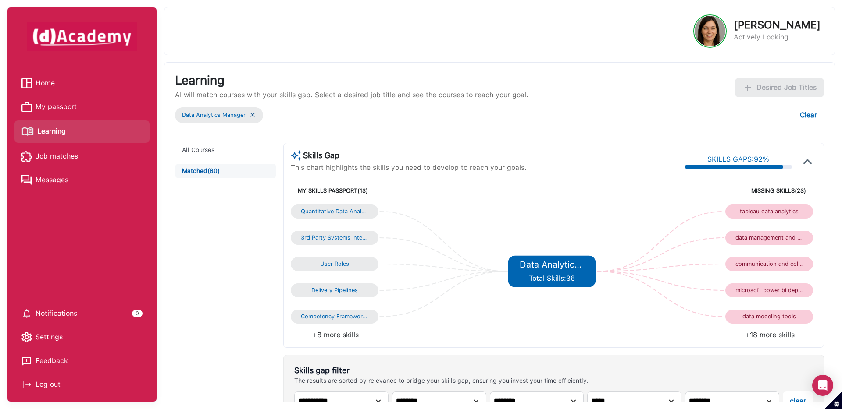
click at [254, 115] on img at bounding box center [252, 114] width 7 height 7
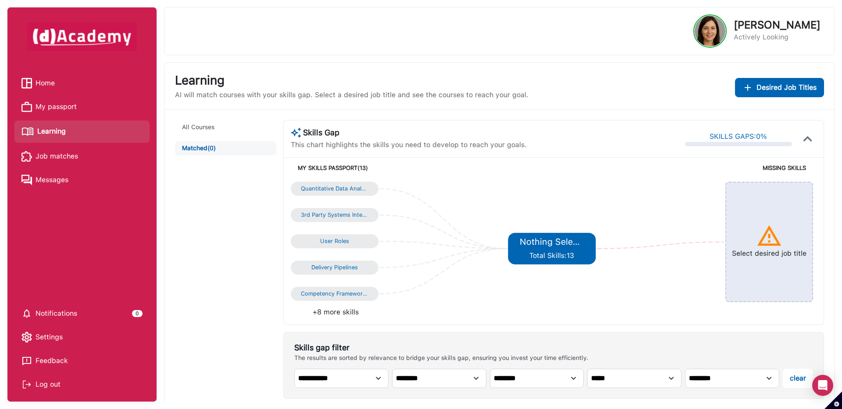
click at [252, 115] on div "**********" at bounding box center [499, 366] width 670 height 512
click at [761, 81] on button "Desired Job Titles" at bounding box center [779, 87] width 89 height 19
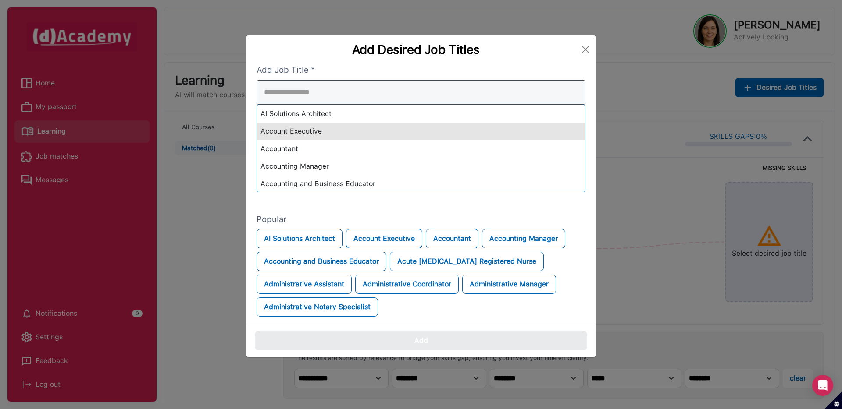
click at [553, 138] on div "AI Solutions Architect Account Executive Accountant Accounting Manager Accounti…" at bounding box center [420, 136] width 329 height 112
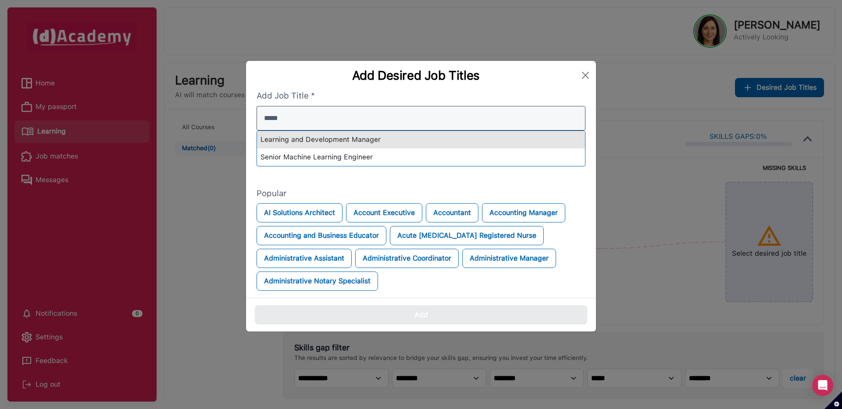
type input "*****"
click at [514, 141] on div "Learning and Development Manager" at bounding box center [421, 140] width 328 height 18
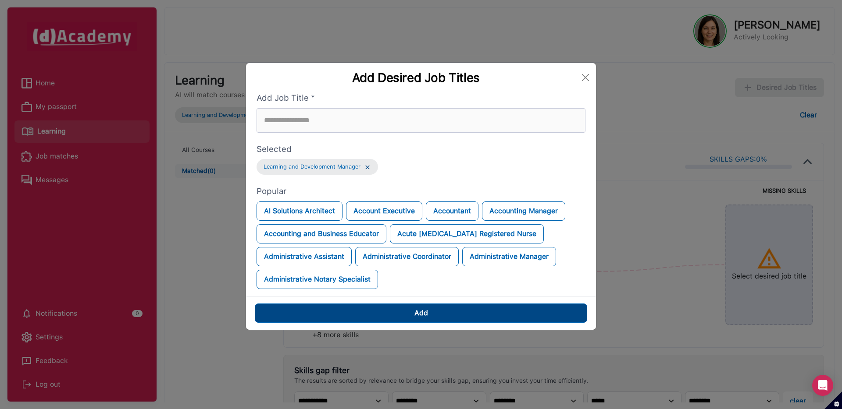
click at [480, 319] on button "Add" at bounding box center [421, 313] width 332 height 19
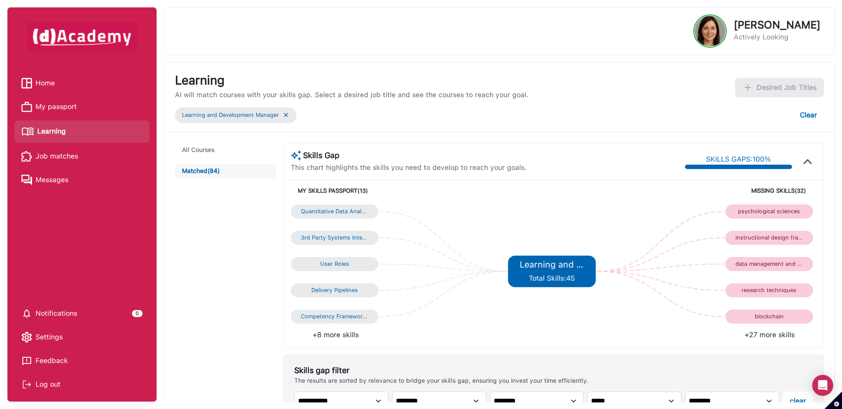
click at [62, 108] on span "My passport" at bounding box center [56, 106] width 41 height 13
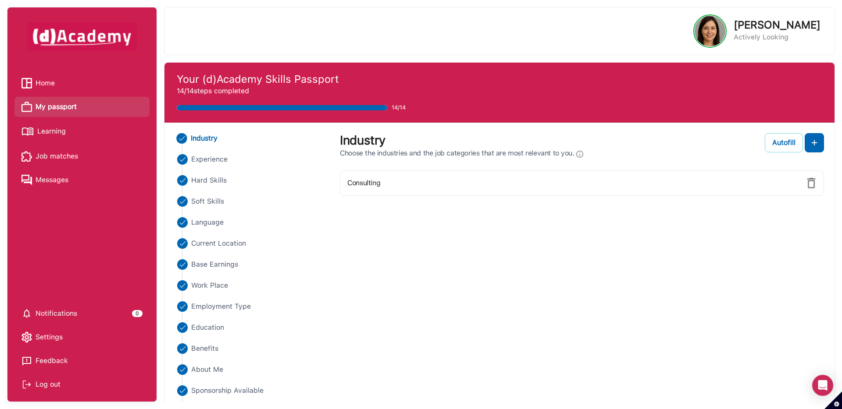
click at [782, 143] on div "Autofill" at bounding box center [783, 143] width 23 height 11
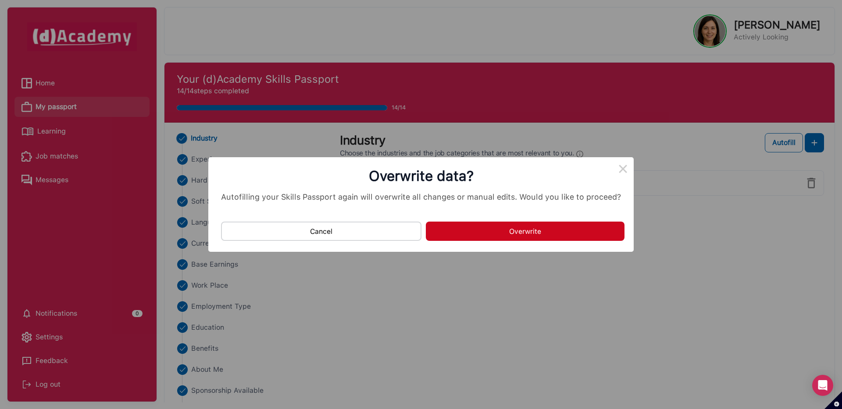
click at [527, 240] on button "Overwrite" at bounding box center [525, 231] width 199 height 19
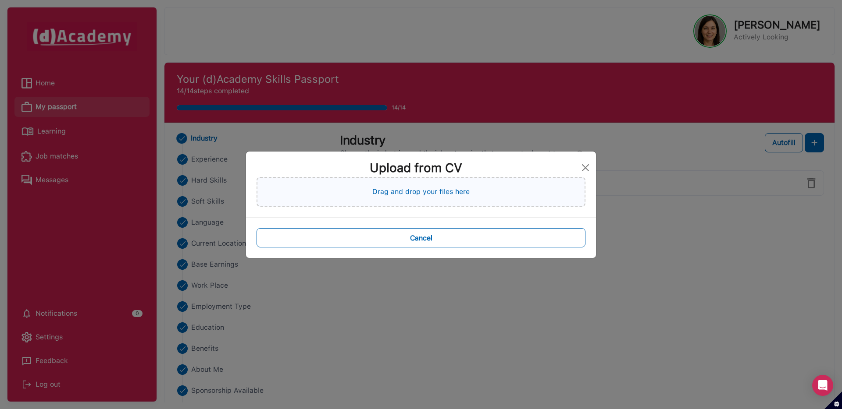
click at [437, 188] on p "Drag and drop your files here" at bounding box center [420, 192] width 97 height 11
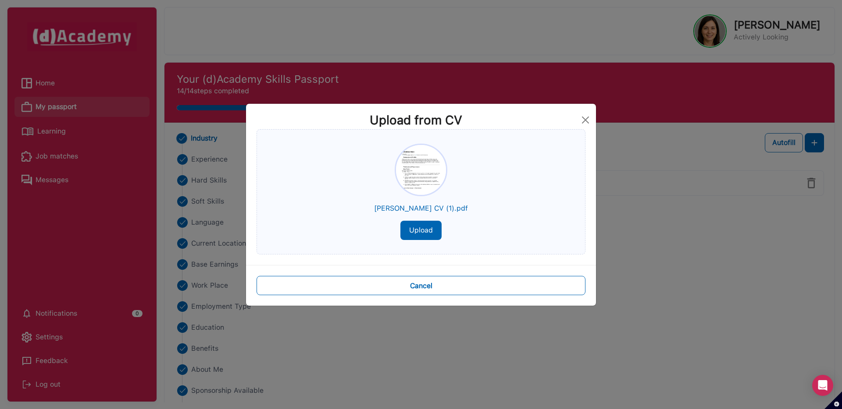
click at [420, 235] on button "Upload" at bounding box center [420, 230] width 41 height 19
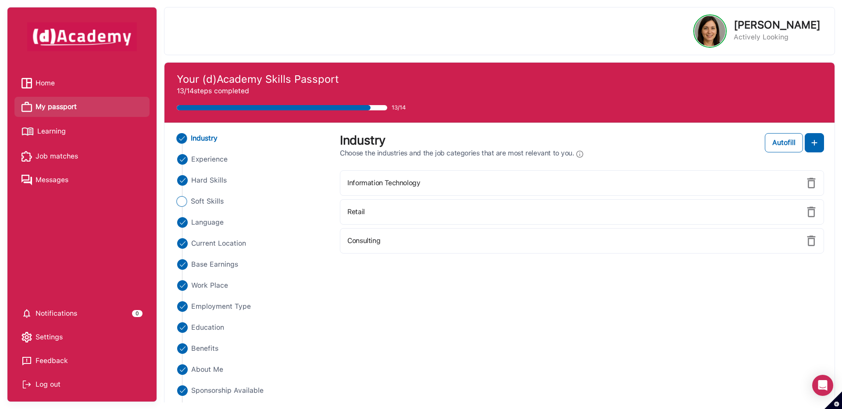
click at [224, 204] on Skills "Soft Skills" at bounding box center [252, 201] width 156 height 11
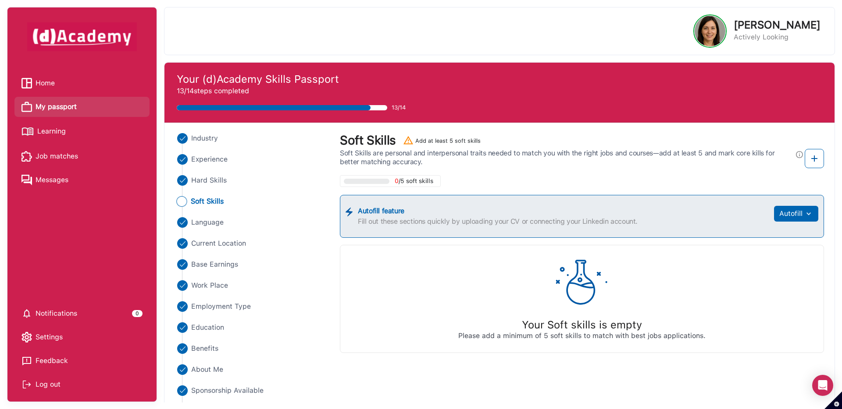
scroll to position [25, 0]
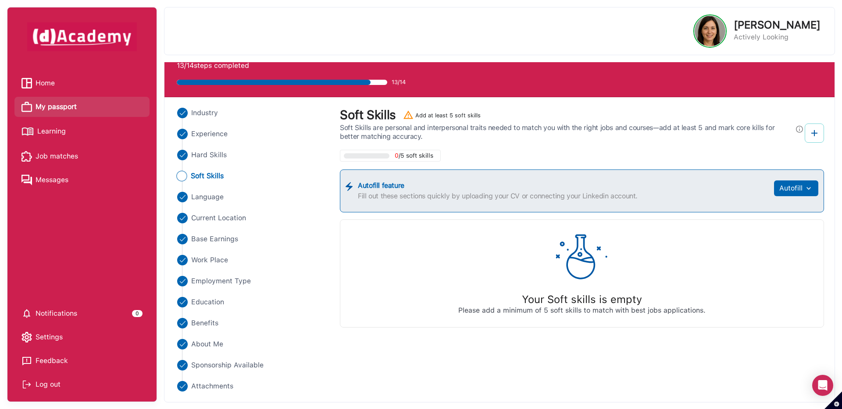
click at [818, 138] on img at bounding box center [814, 133] width 11 height 11
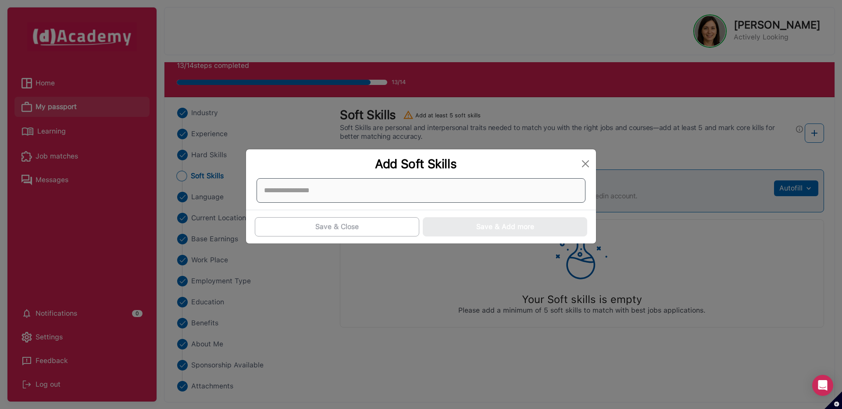
click at [456, 190] on div at bounding box center [420, 190] width 329 height 25
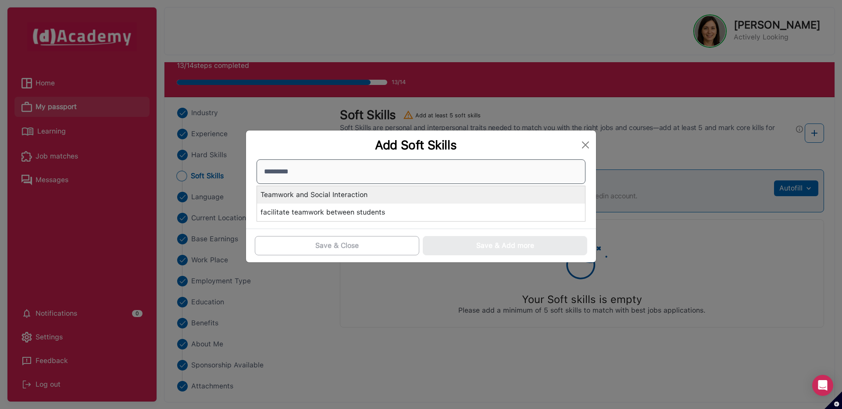
type input "********"
click at [436, 197] on div "Teamwork and Social Interaction" at bounding box center [421, 195] width 328 height 18
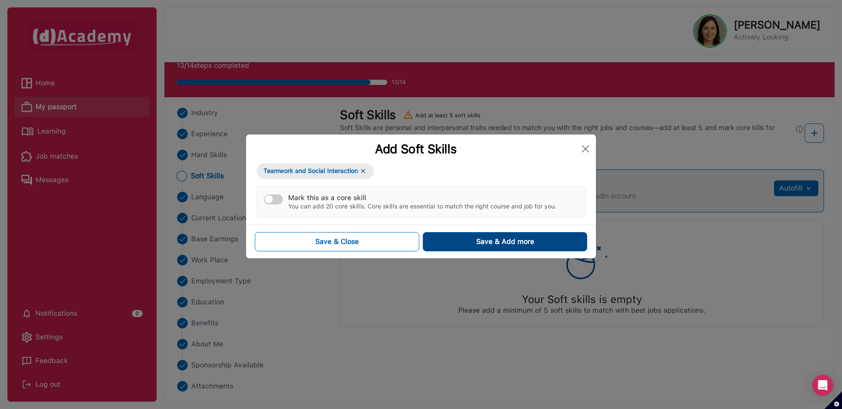
click at [450, 245] on button "Save & Add more" at bounding box center [505, 241] width 164 height 19
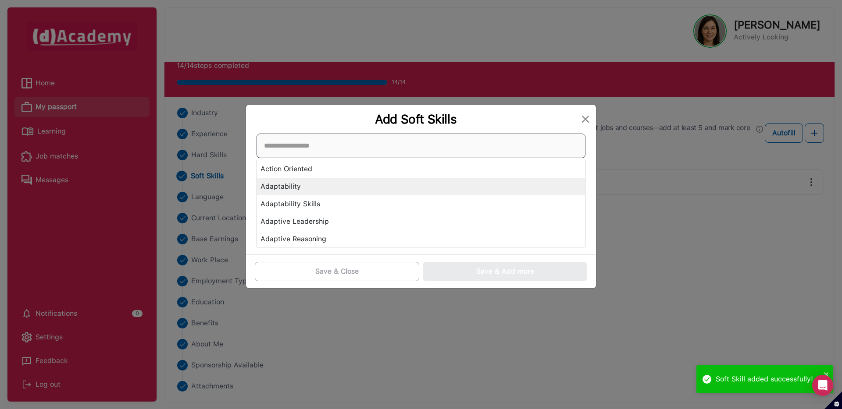
click at [422, 190] on div "Action Oriented Adaptability Adaptability Skills Adaptive Leadership Adaptive R…" at bounding box center [420, 191] width 329 height 114
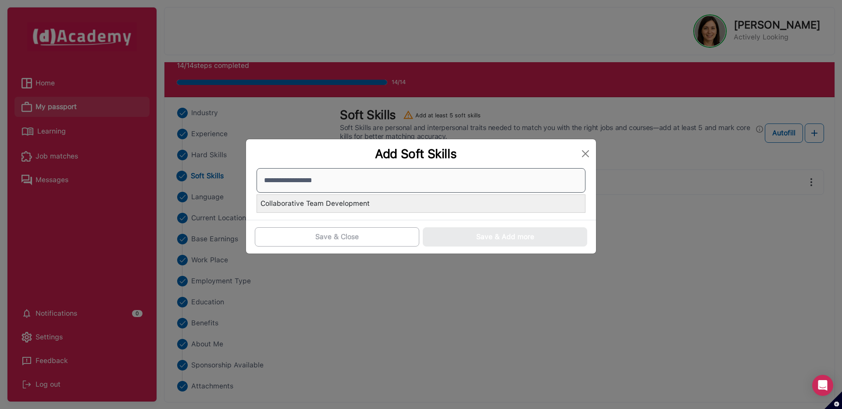
type input "**********"
click at [398, 201] on div "Collaborative Team Development" at bounding box center [421, 204] width 328 height 18
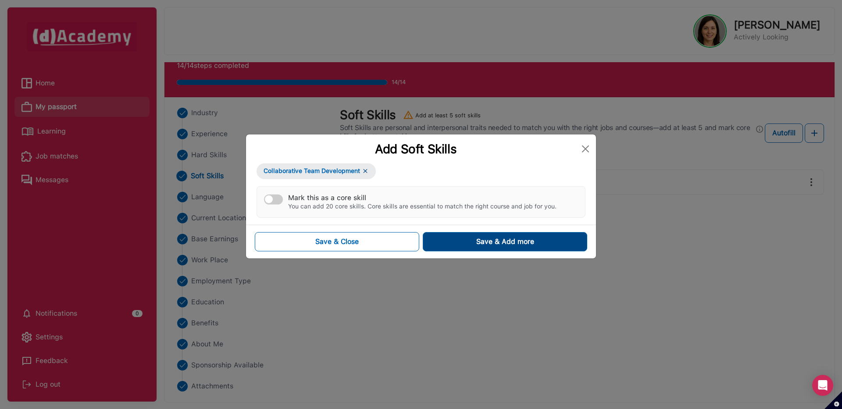
click at [459, 249] on button "Save & Add more" at bounding box center [505, 241] width 164 height 19
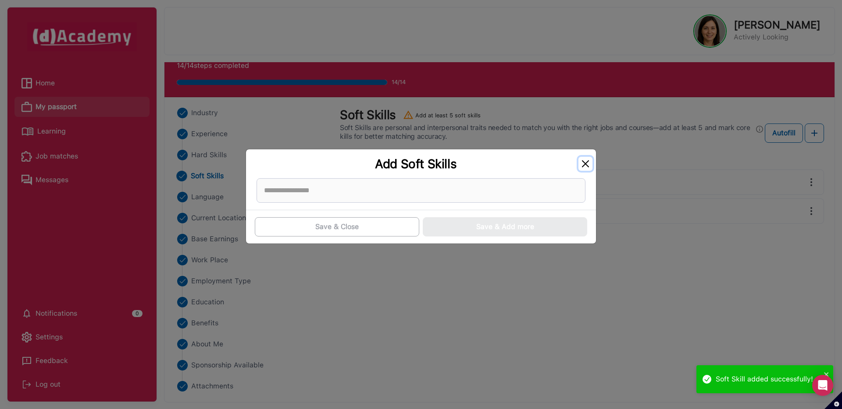
click at [583, 160] on button "Close" at bounding box center [585, 164] width 14 height 14
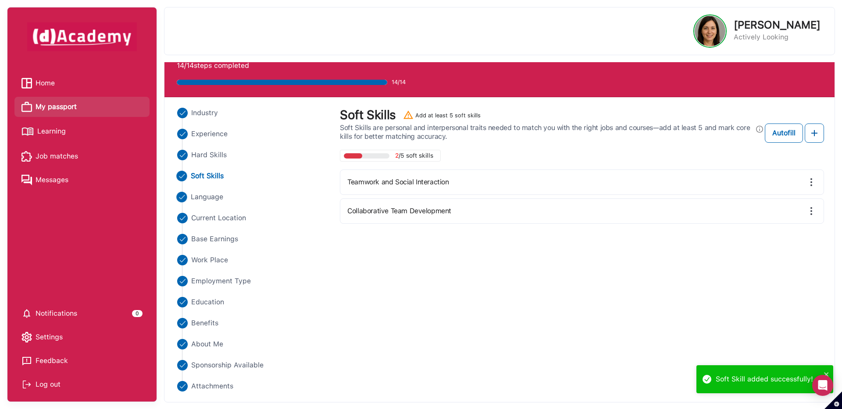
click at [206, 196] on span "Language" at bounding box center [207, 197] width 33 height 11
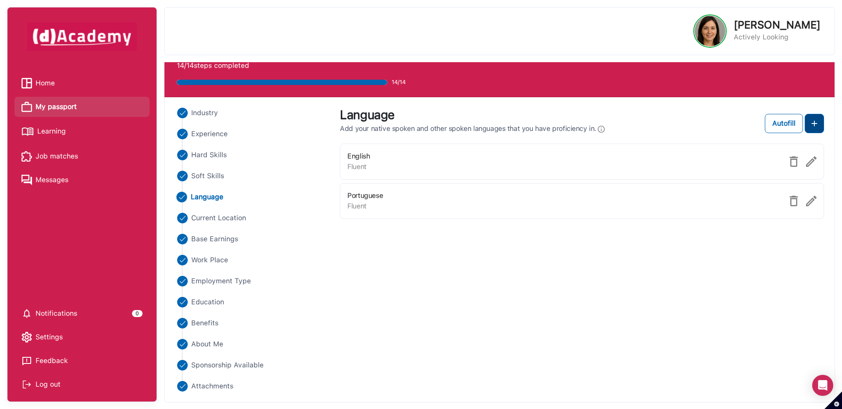
click at [821, 129] on button at bounding box center [813, 123] width 19 height 19
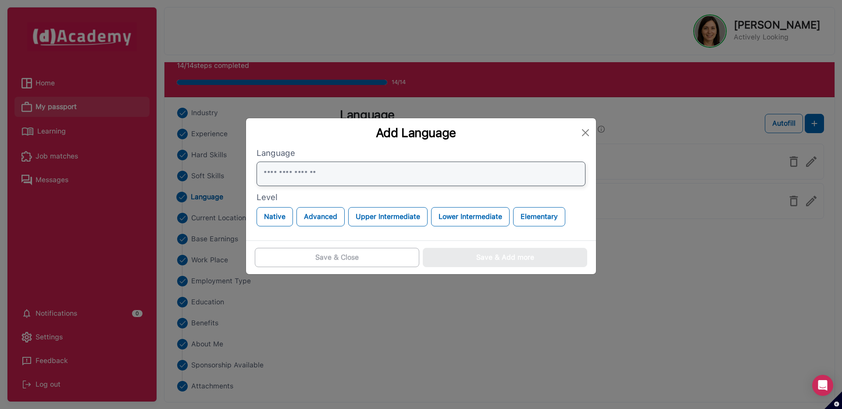
click at [470, 165] on input "text" at bounding box center [420, 174] width 329 height 25
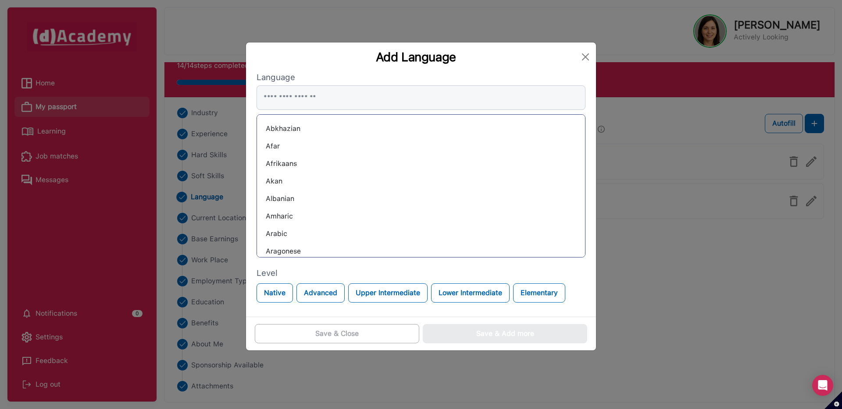
click at [299, 163] on div "Afrikaans" at bounding box center [421, 164] width 314 height 14
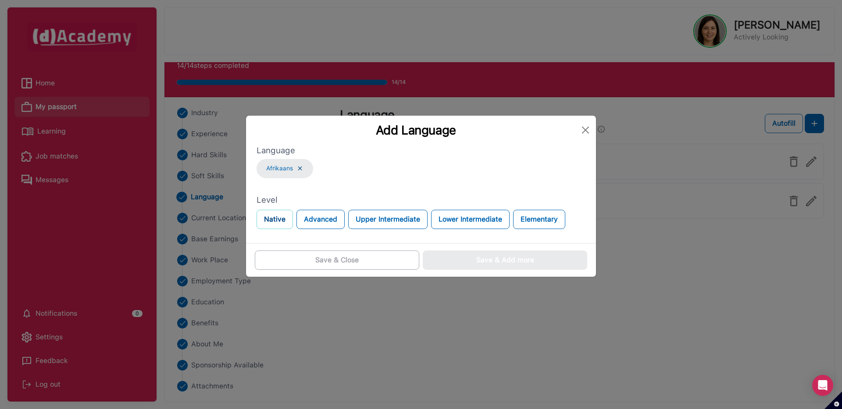
click at [274, 220] on button "Native" at bounding box center [274, 219] width 36 height 19
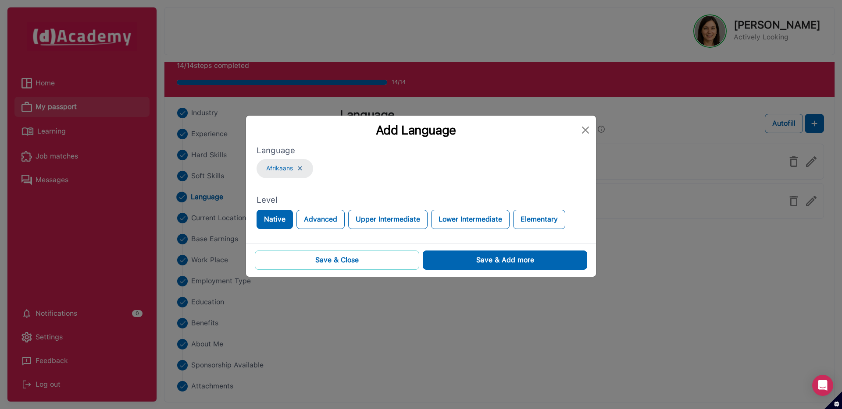
drag, startPoint x: 385, startPoint y: 259, endPoint x: 387, endPoint y: 272, distance: 12.6
click at [385, 259] on button "Save & Close" at bounding box center [337, 260] width 164 height 19
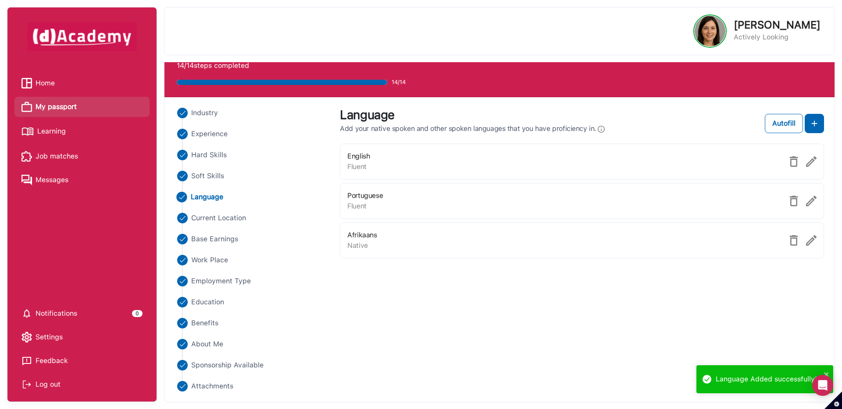
scroll to position [0, 0]
